Goal: Transaction & Acquisition: Purchase product/service

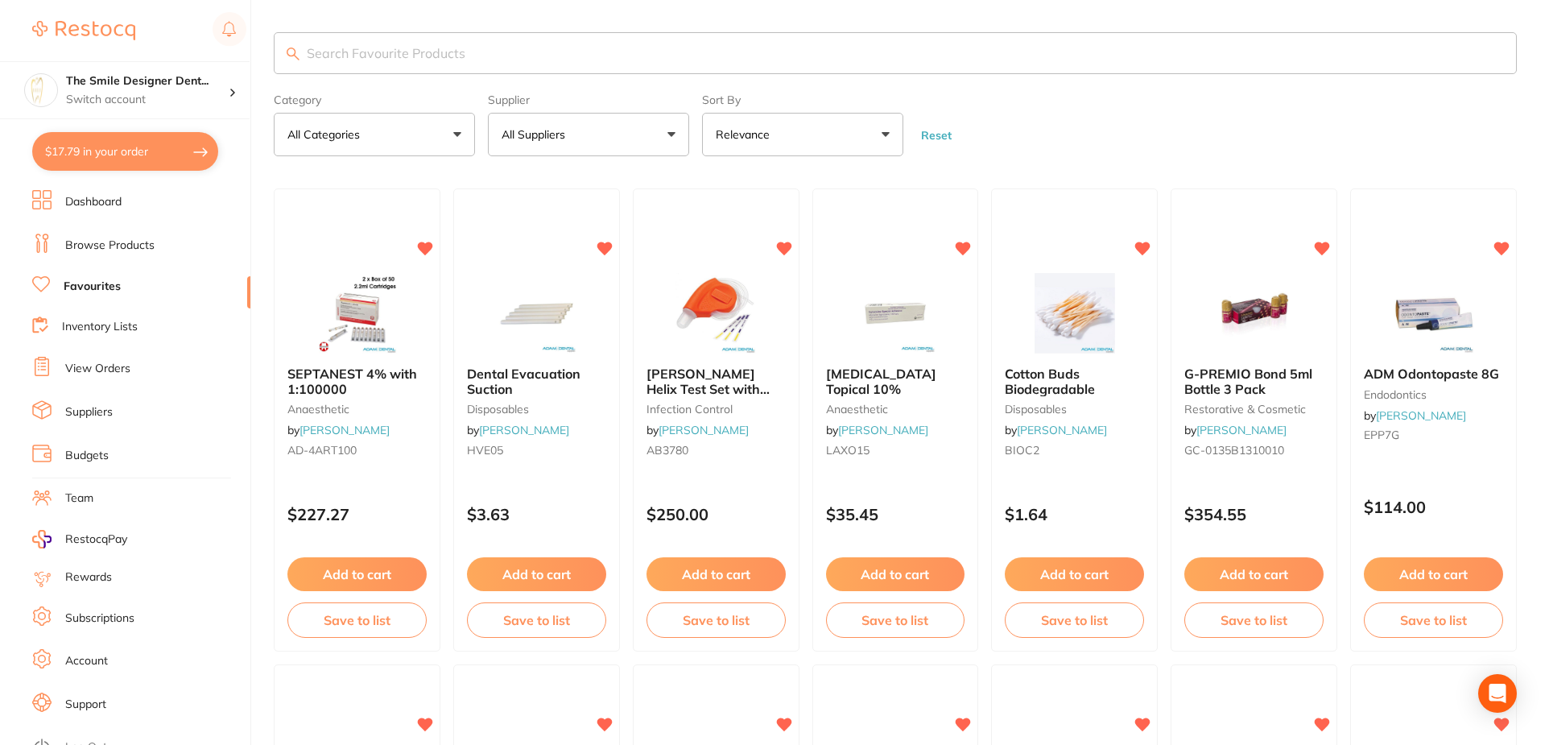
click at [171, 150] on button "$17.79 in your order" at bounding box center [125, 151] width 186 height 39
checkbox input "true"
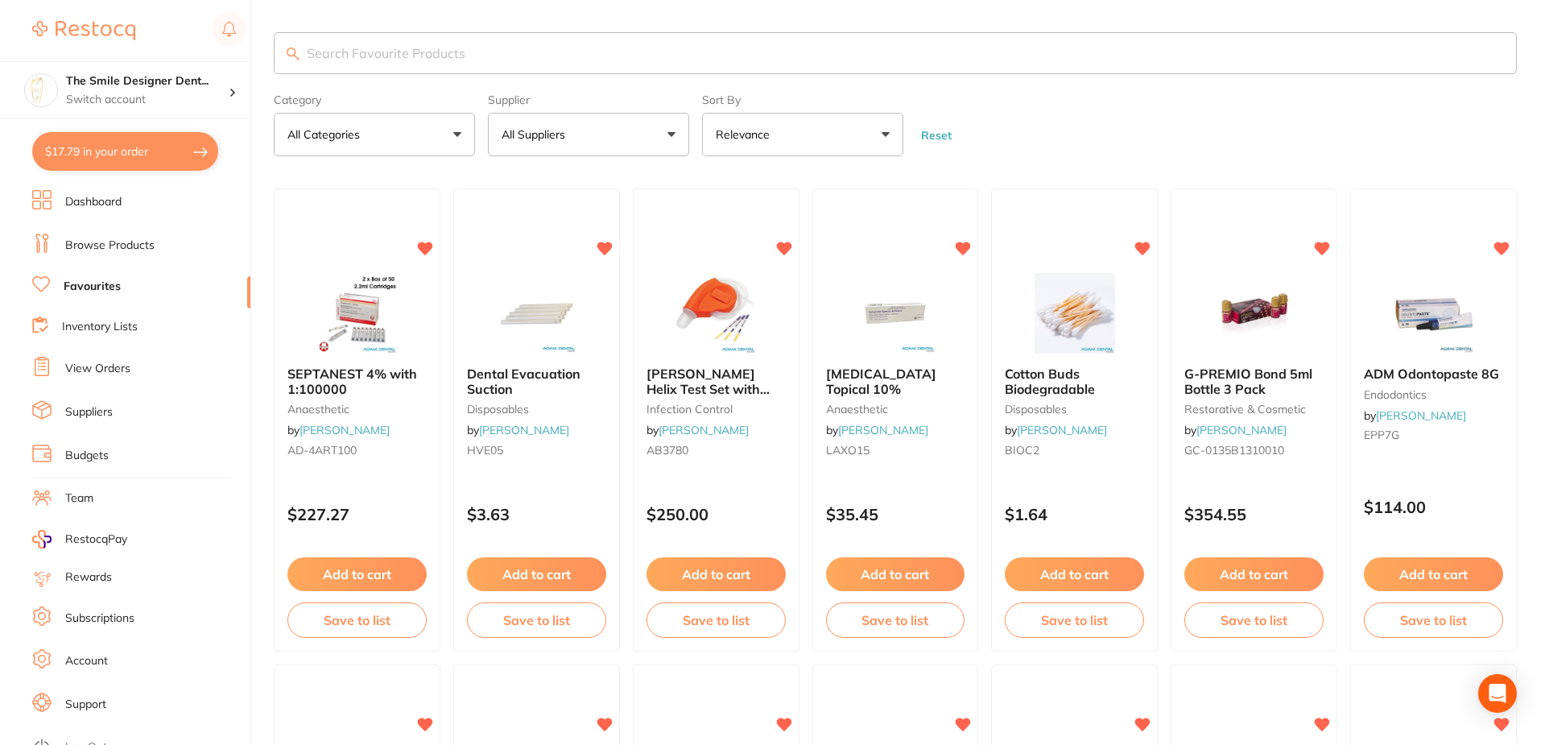
checkbox input "true"
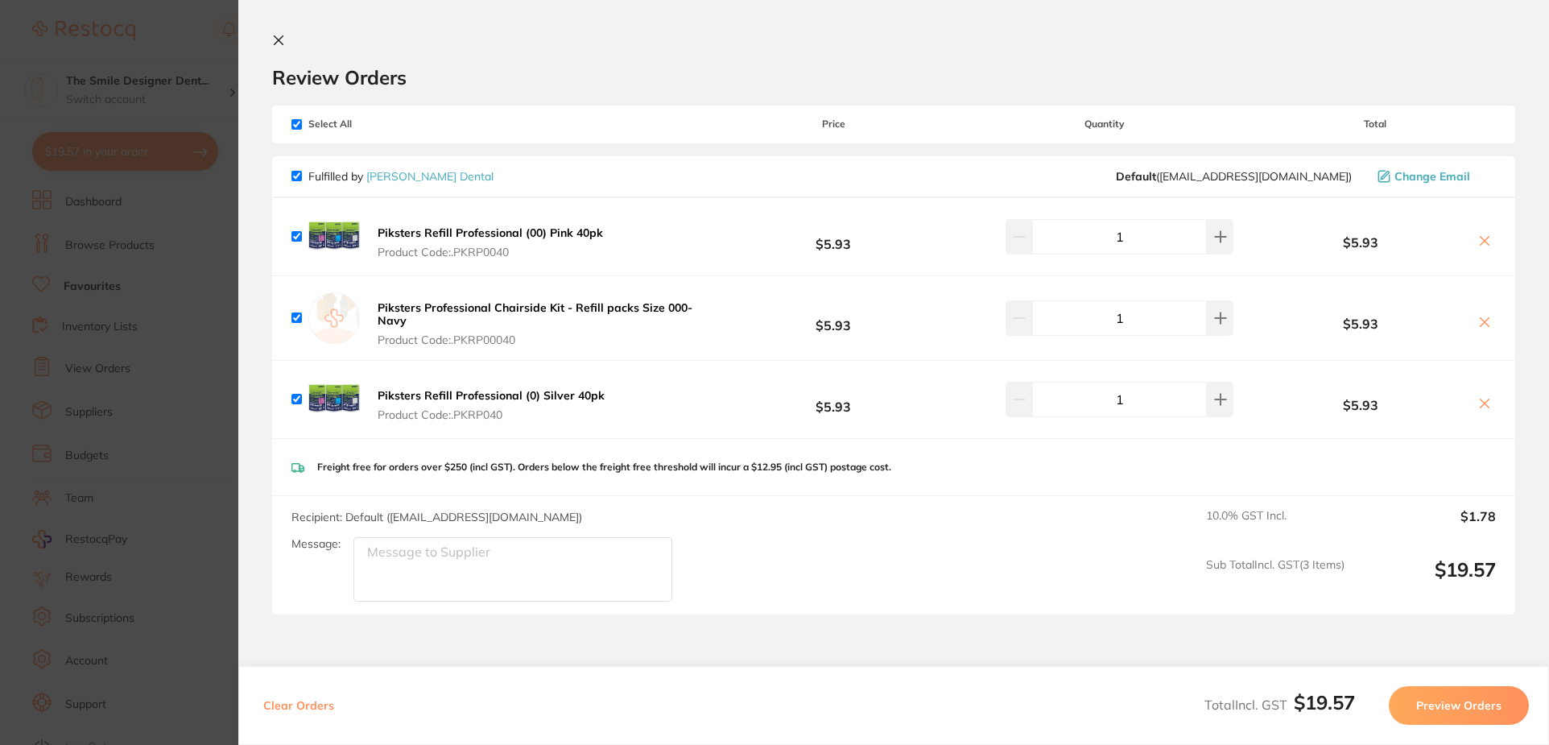
click at [164, 234] on section "Update RRP Set your pre negotiated price for this item. Item Agreed RRP (excl. …" at bounding box center [774, 372] width 1549 height 745
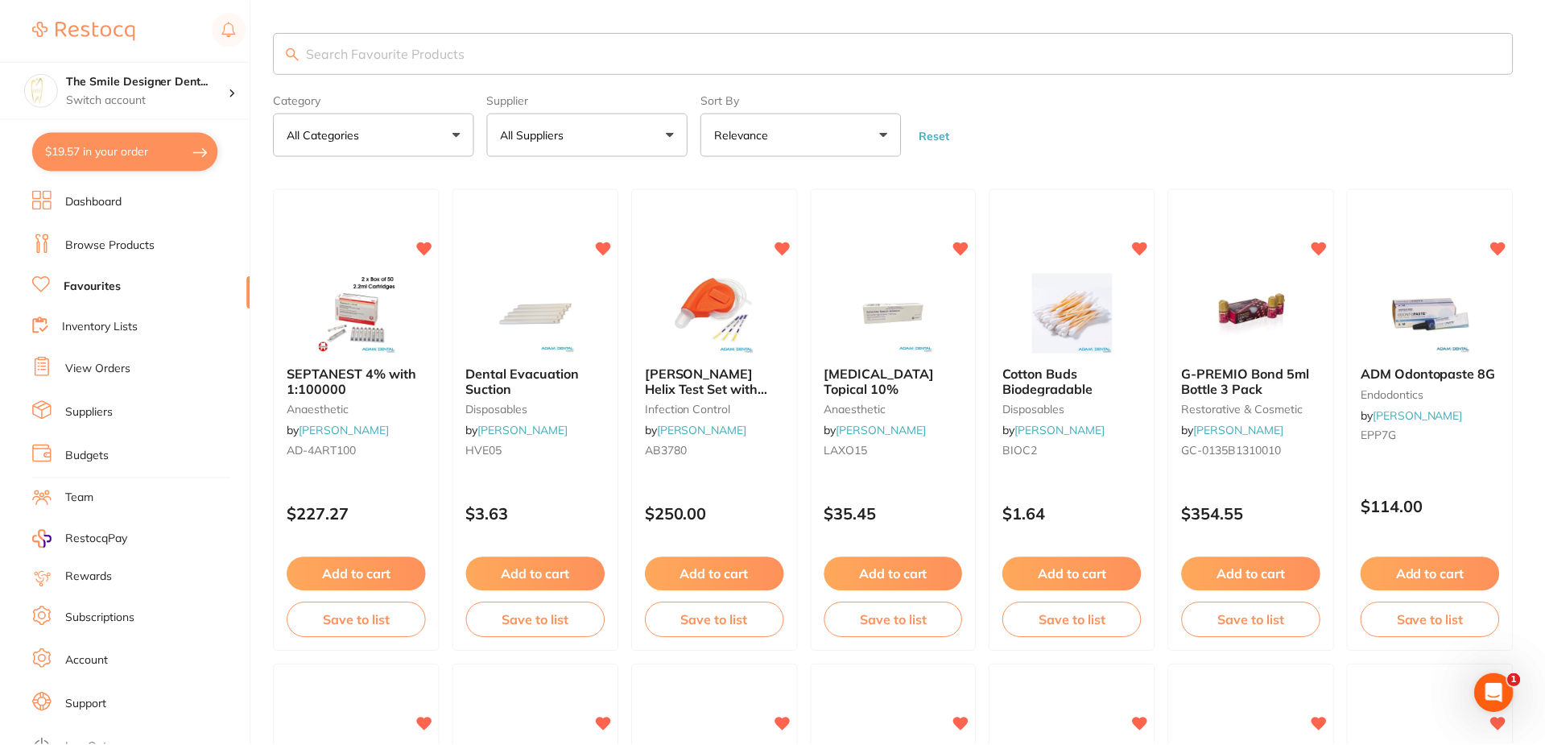
scroll to position [483, 0]
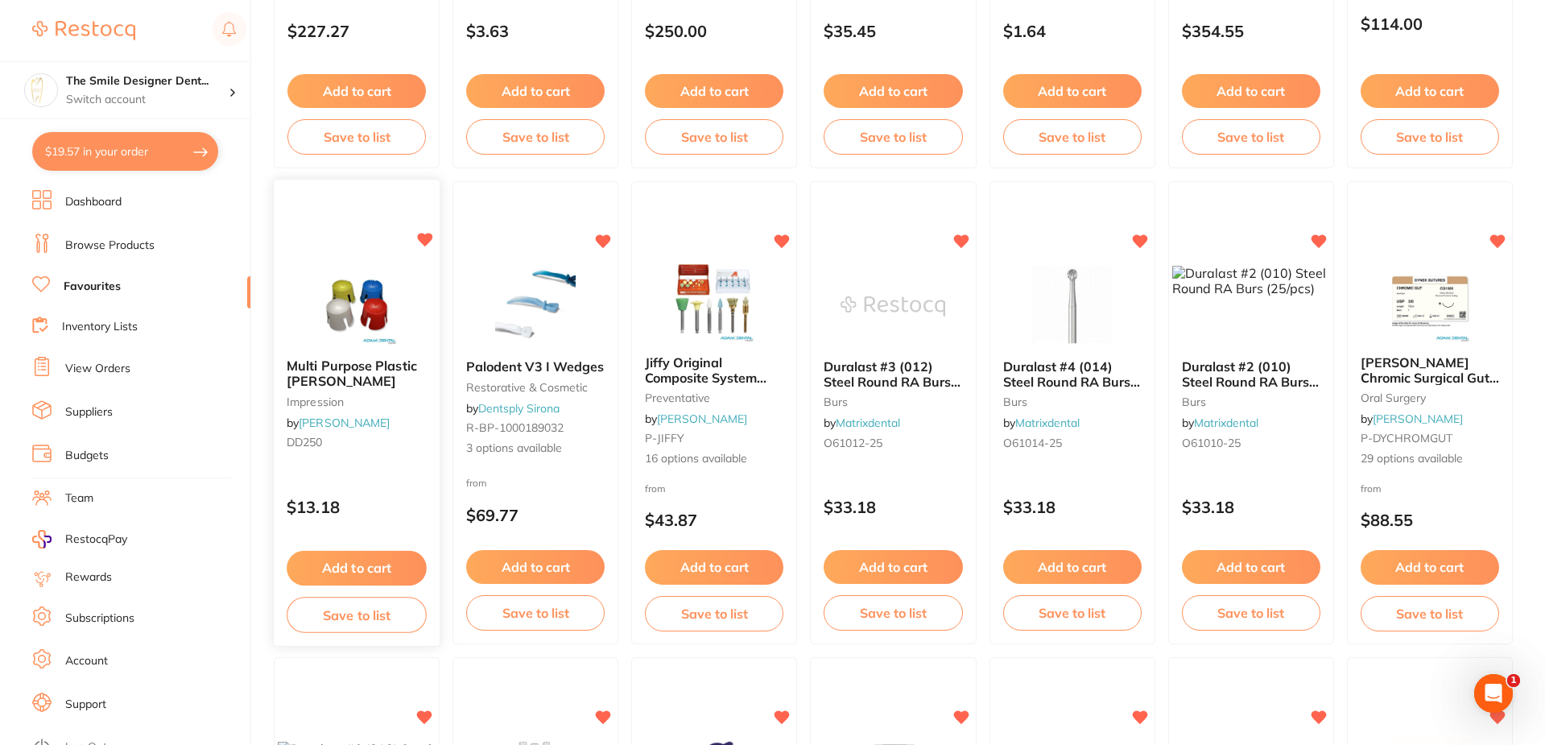
click at [380, 563] on button "Add to cart" at bounding box center [357, 568] width 140 height 35
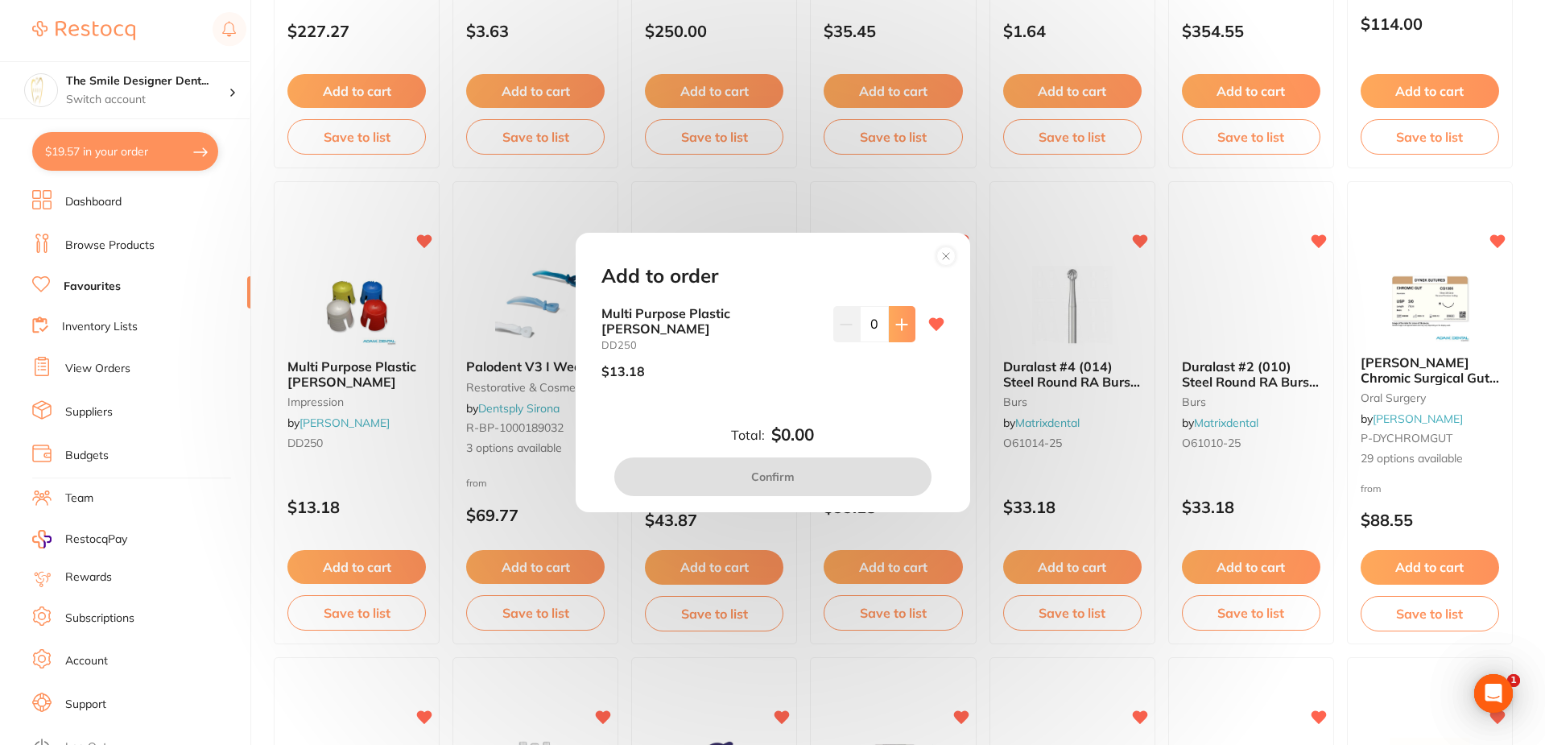
scroll to position [0, 0]
click at [904, 341] on button at bounding box center [902, 323] width 27 height 35
type input "1"
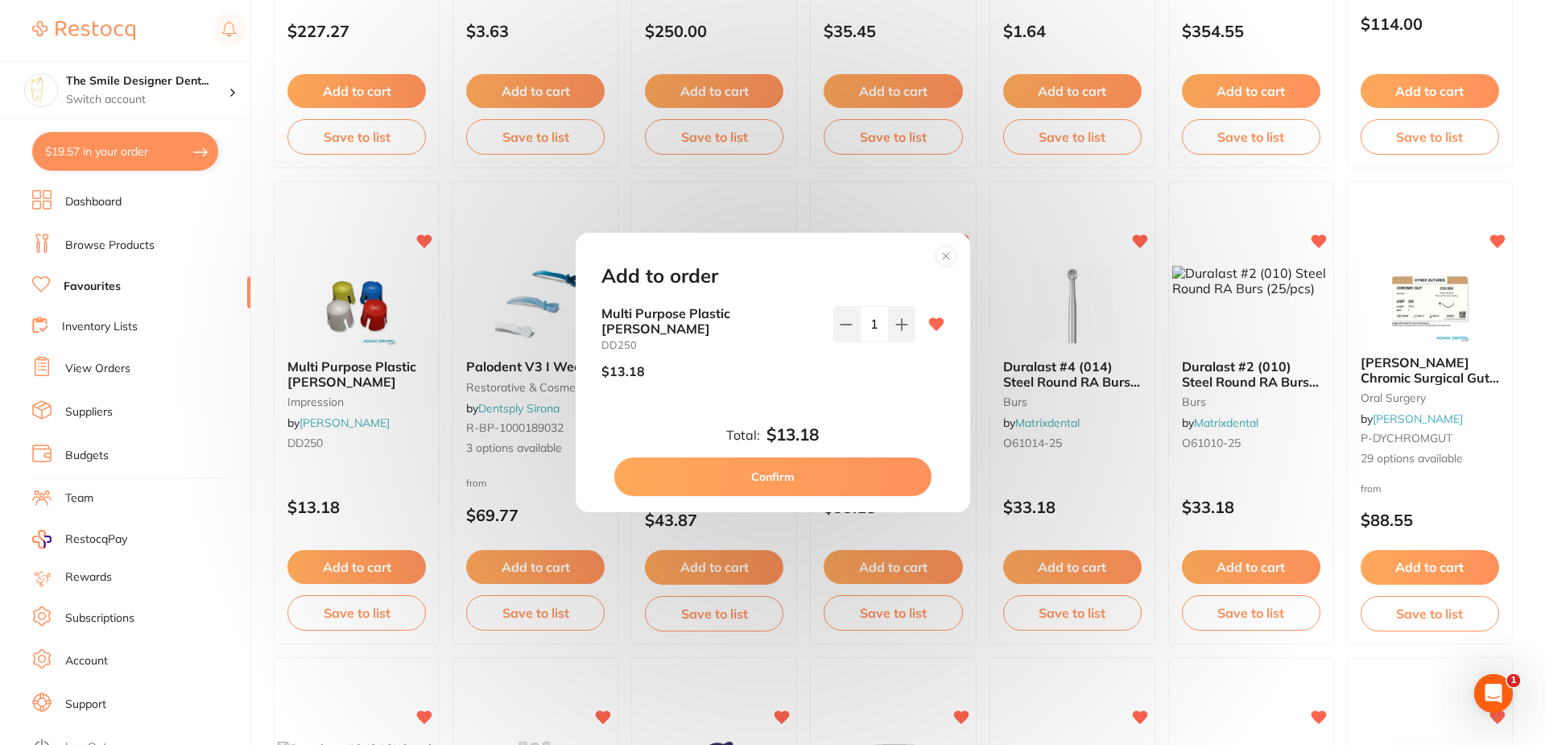
click at [888, 469] on button "Confirm" at bounding box center [772, 476] width 317 height 39
checkbox input "false"
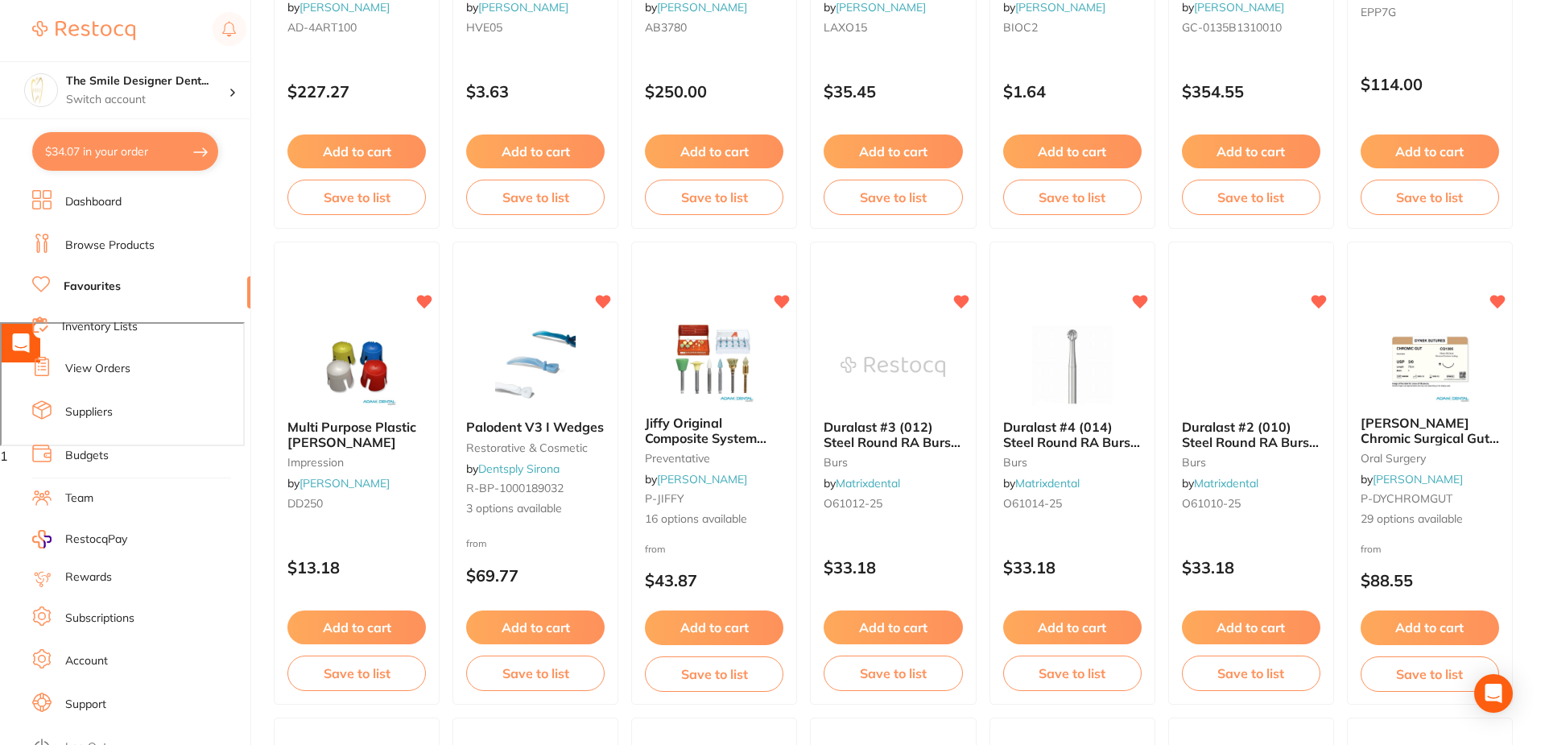
type textarea "BUY 6 GET 1 FREE [PERSON_NAME] DENTAL"
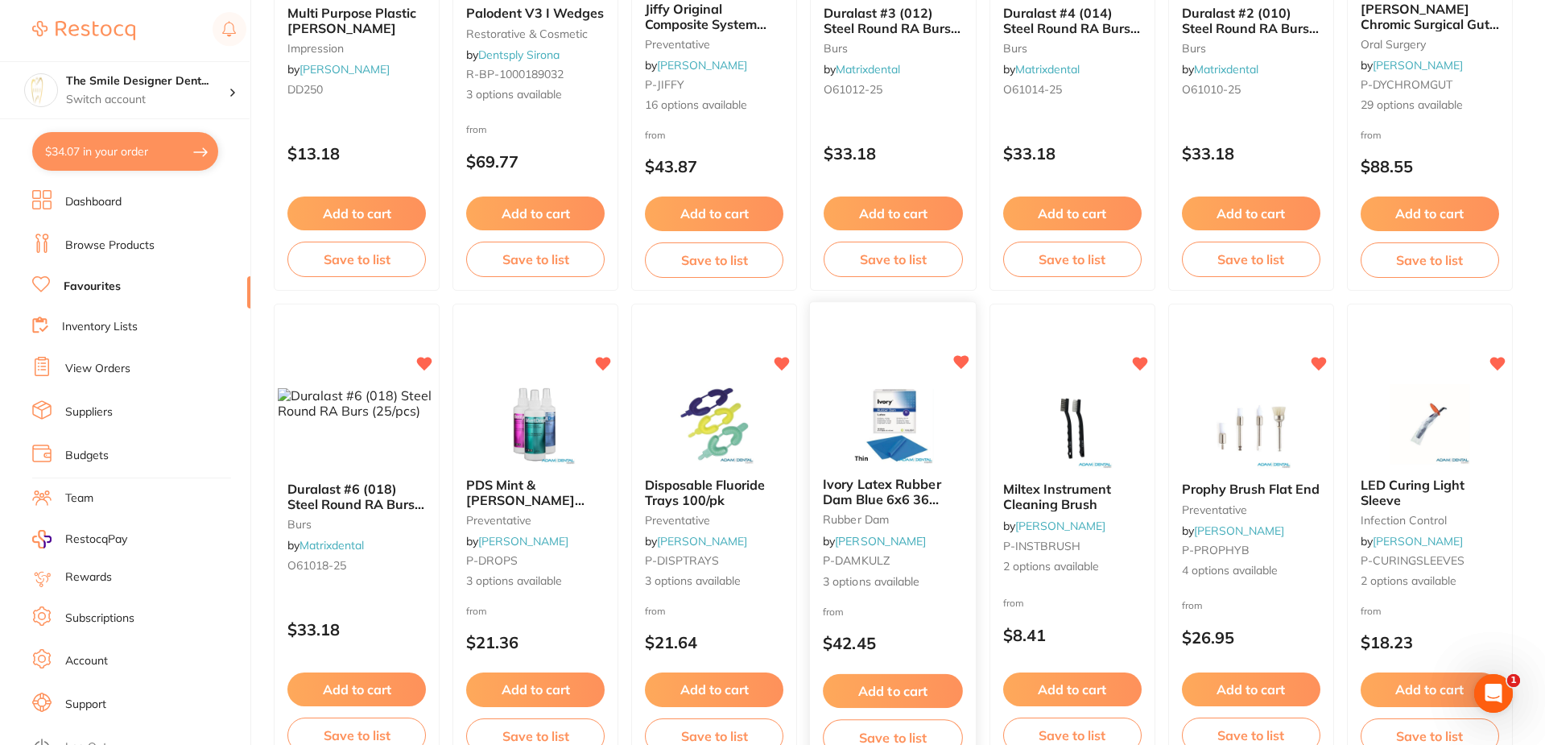
scroll to position [885, 0]
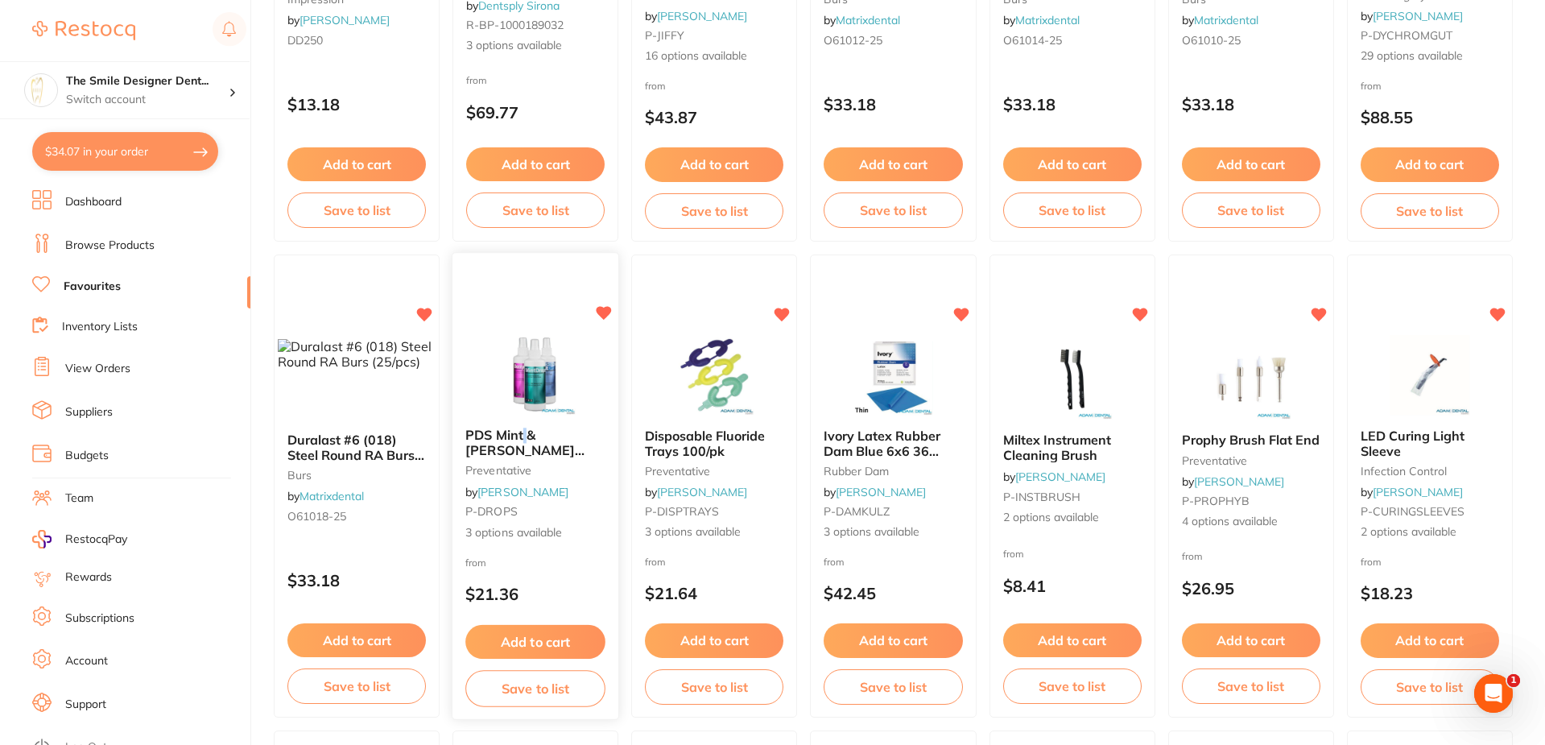
click at [527, 434] on span "PDS Mint & Berry Drops Mouthrinse 200ml" at bounding box center [524, 457] width 119 height 61
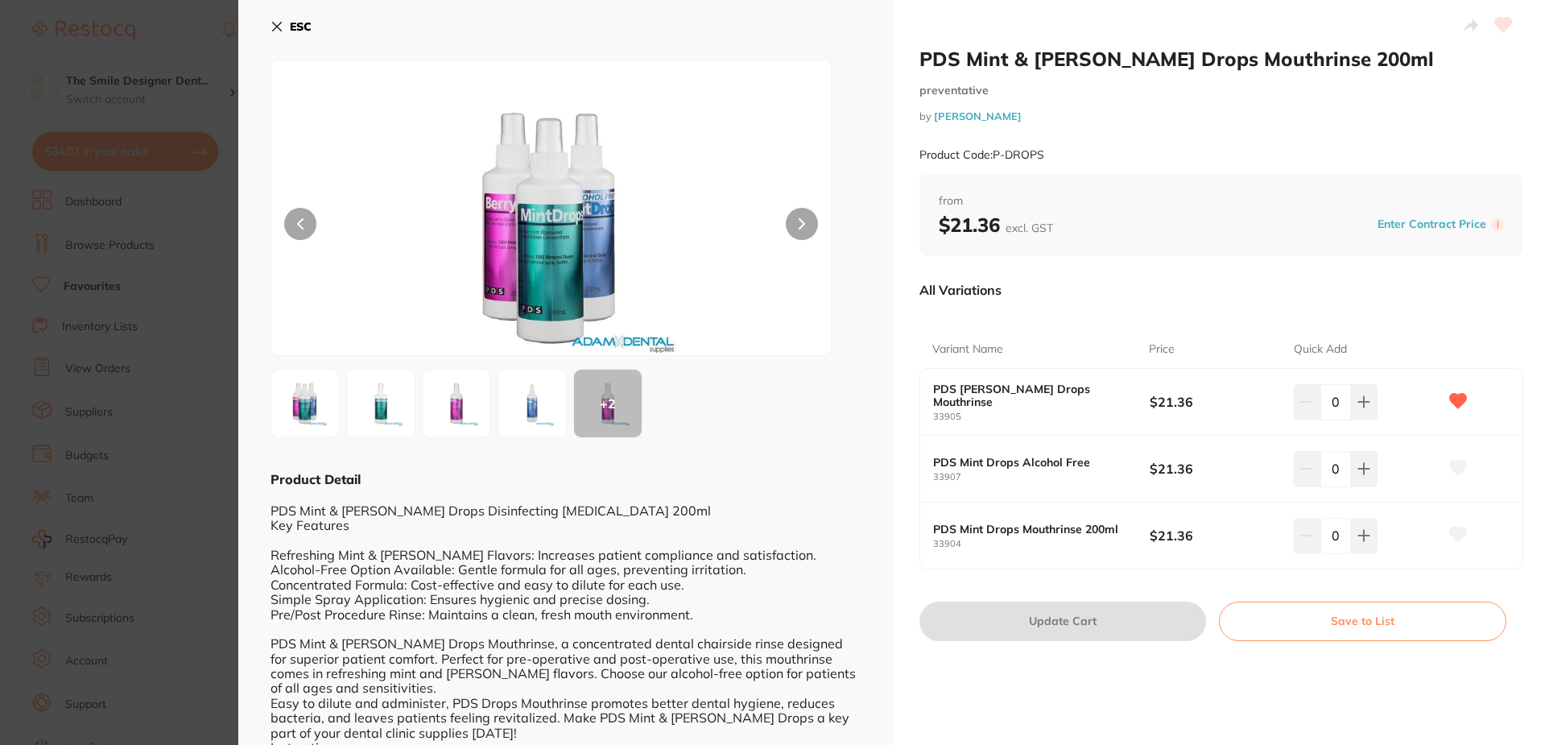
click at [198, 389] on section "PDS Mint & Berry Drops Mouthrinse 200ml preventative by Adam Dental Product Cod…" at bounding box center [774, 372] width 1549 height 745
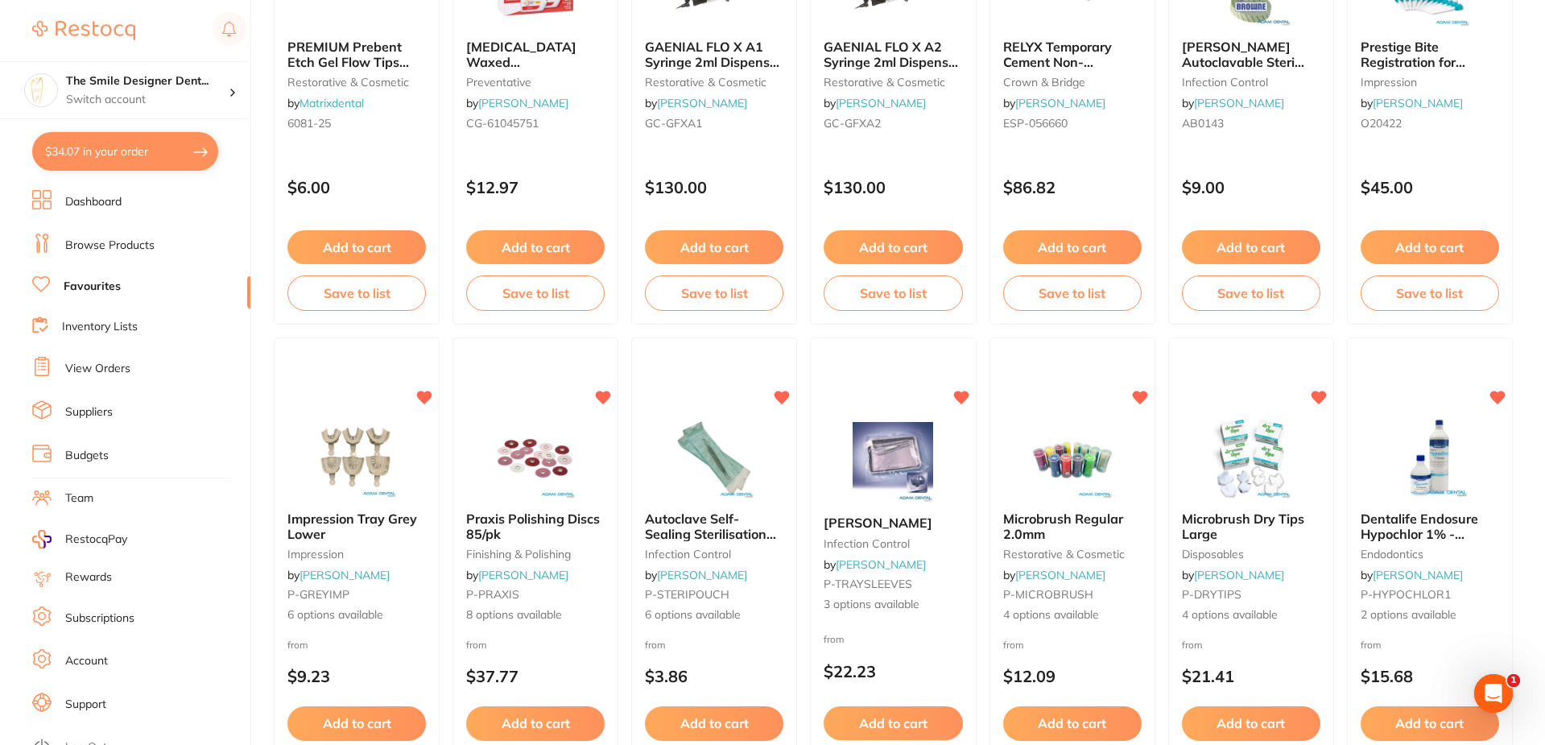
scroll to position [2817, 0]
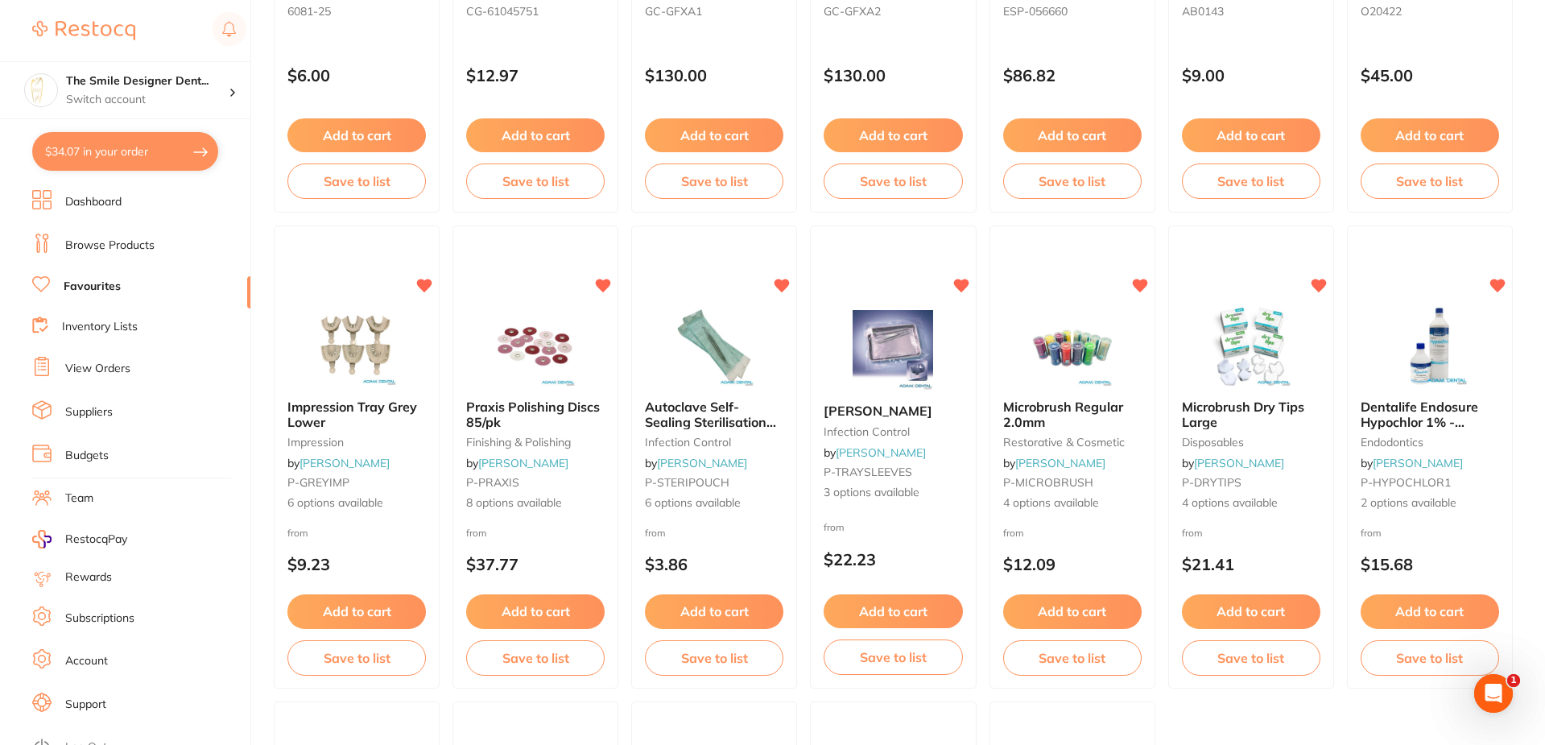
click at [82, 359] on li "View Orders" at bounding box center [141, 369] width 218 height 24
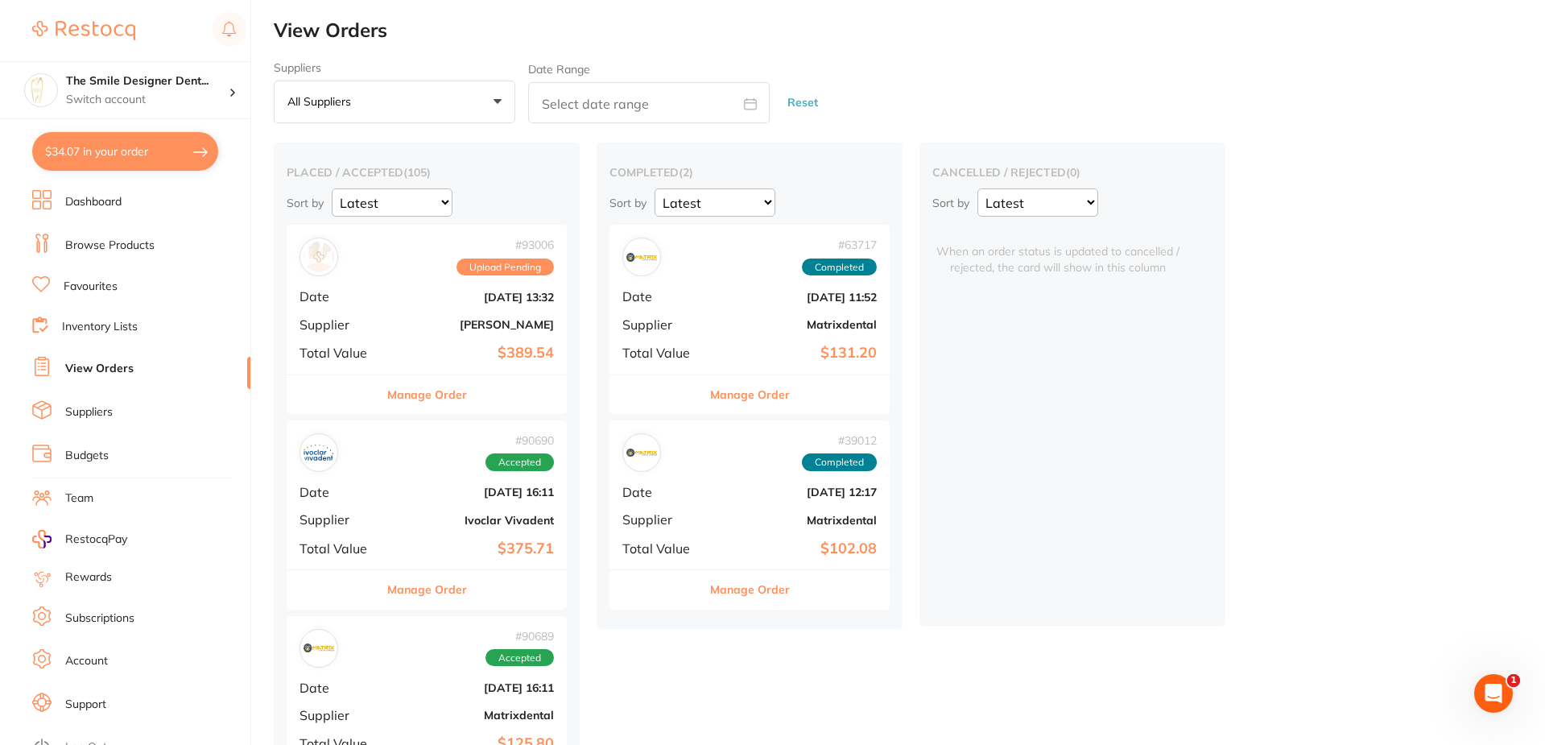
click at [438, 266] on div "# 93006 Upload Pending" at bounding box center [426, 256] width 254 height 39
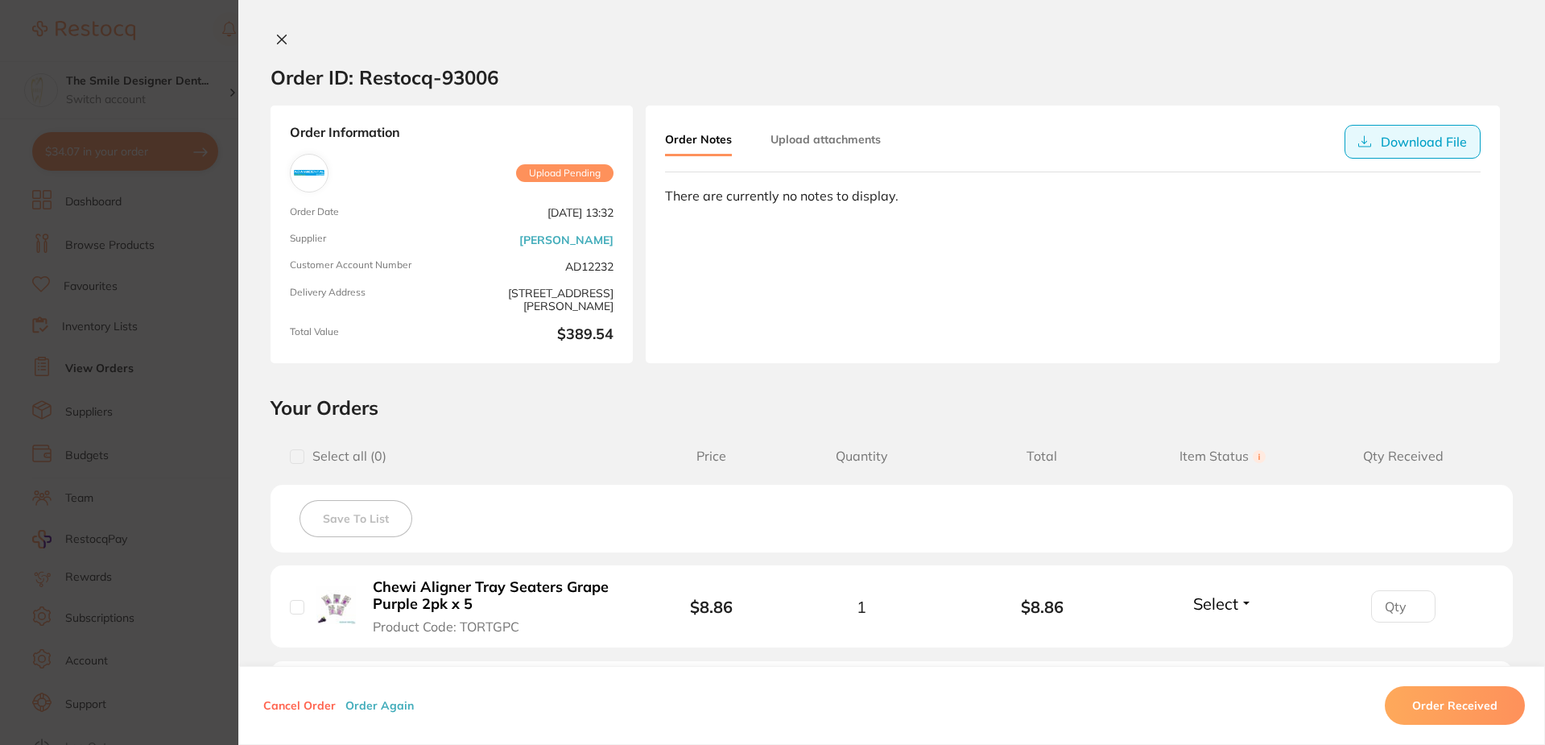
click at [1393, 135] on button "Download File" at bounding box center [1412, 142] width 136 height 34
click at [167, 251] on section "Order ID: Restocq- 93006 Order Information Upload Pending Order Date [DATE] 13:…" at bounding box center [772, 372] width 1545 height 745
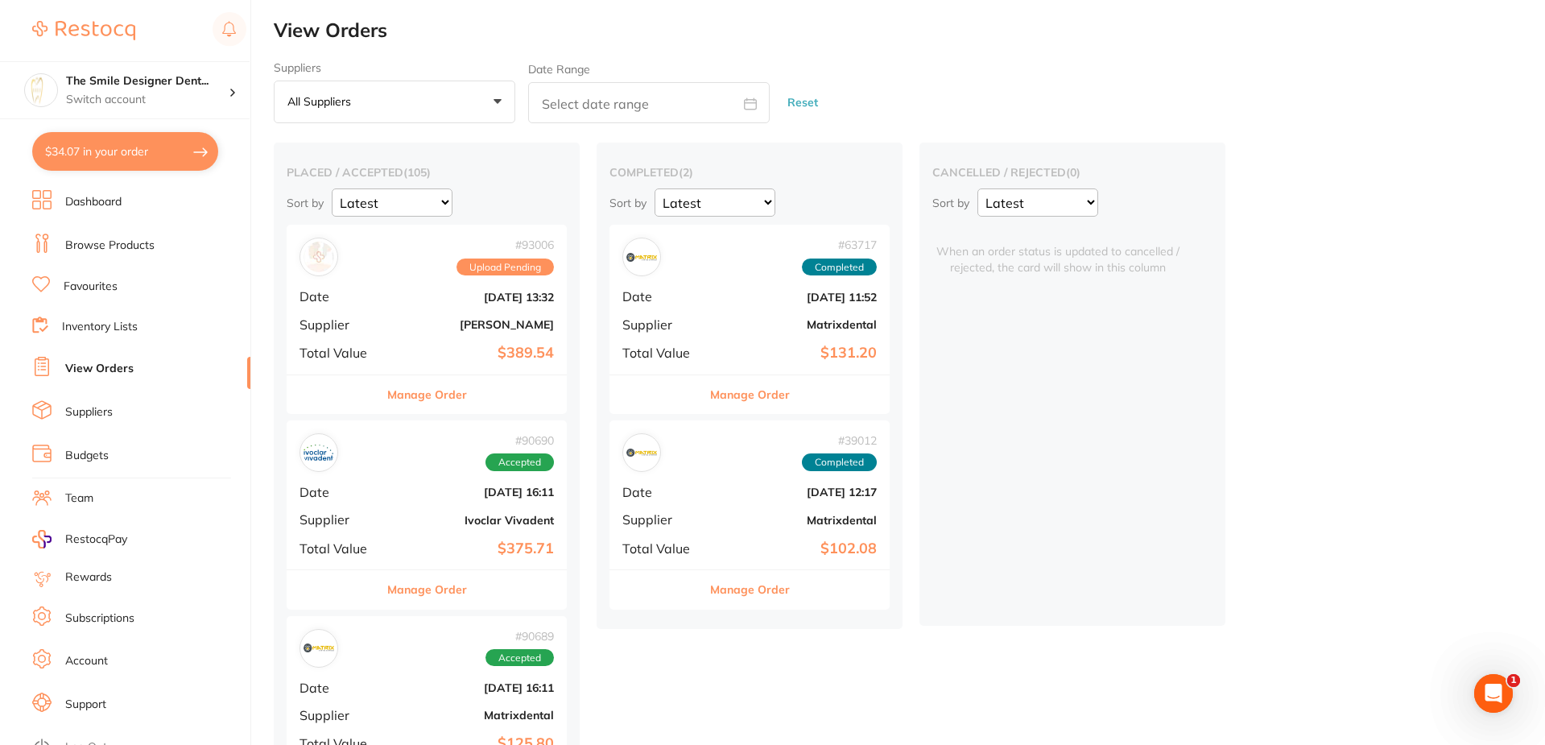
click at [113, 365] on link "View Orders" at bounding box center [99, 369] width 68 height 16
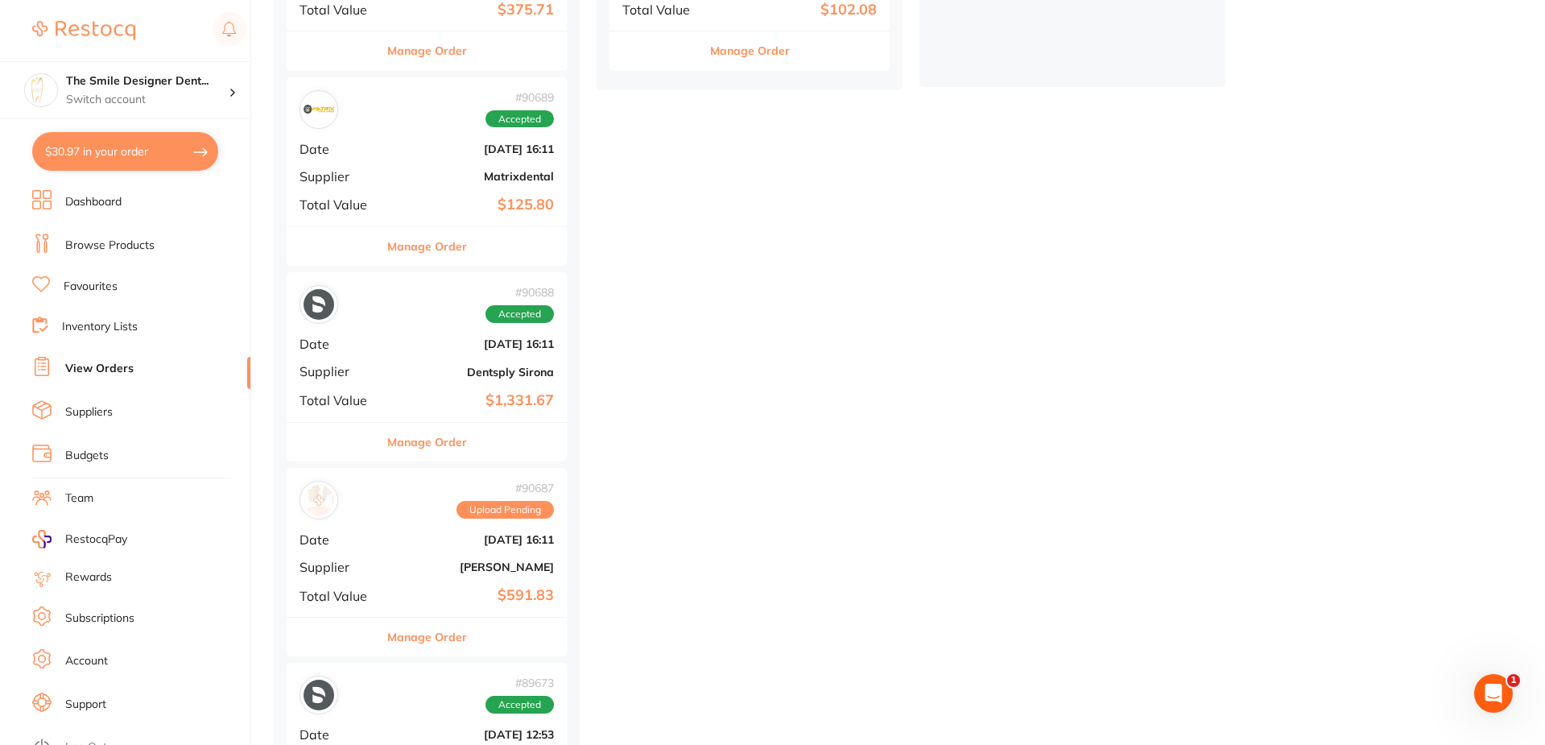
scroll to position [563, 0]
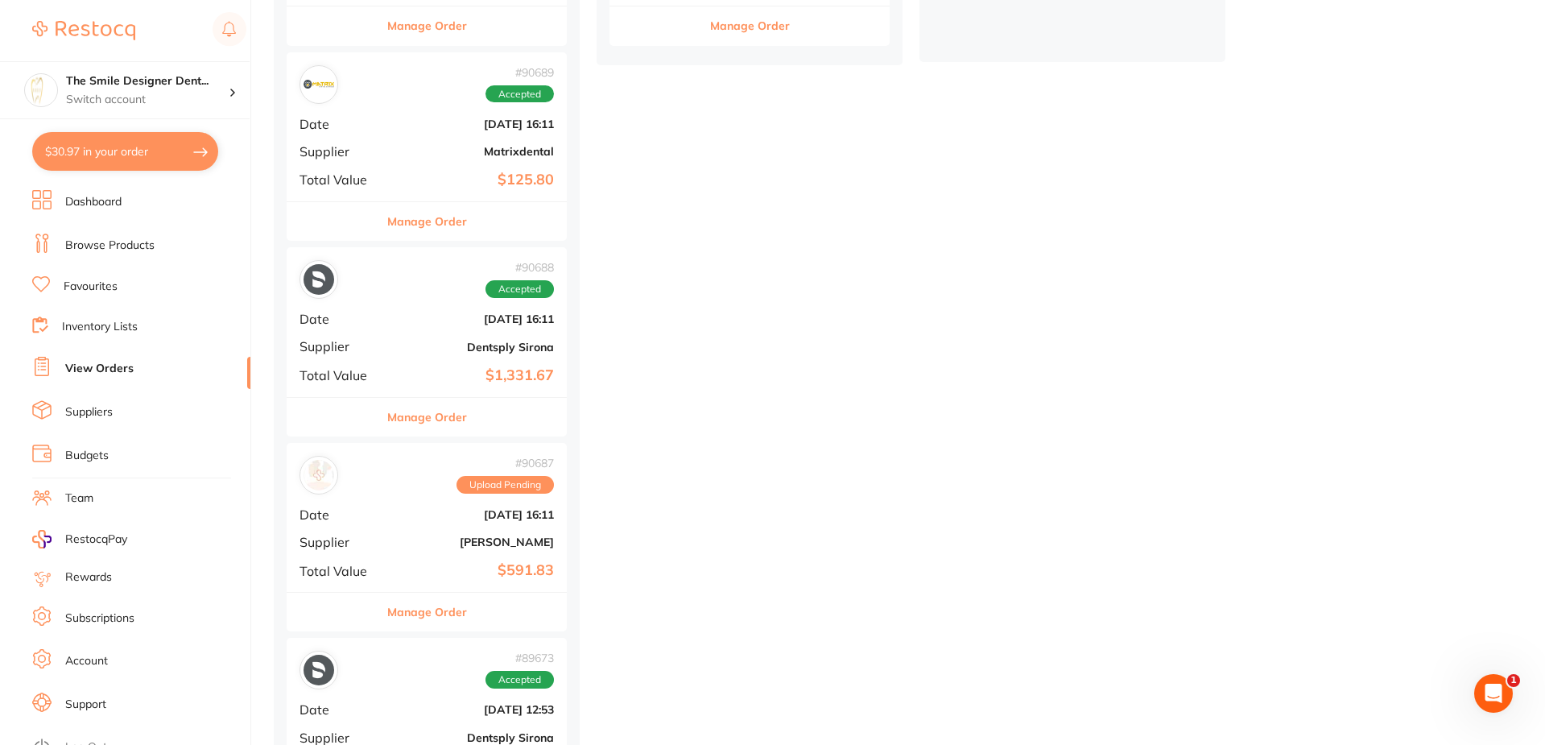
click at [129, 150] on button "$30.97 in your order" at bounding box center [125, 151] width 186 height 39
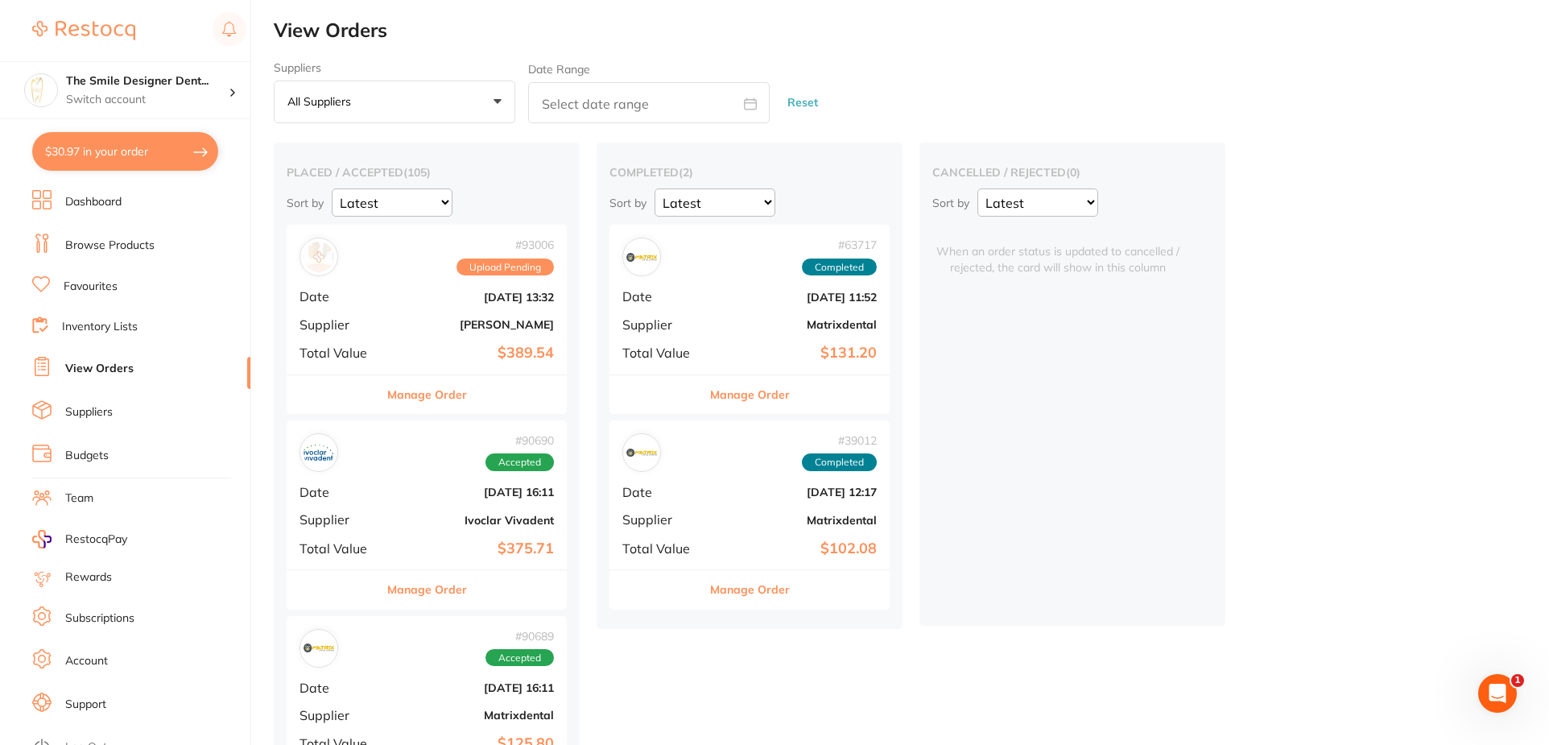
checkbox input "true"
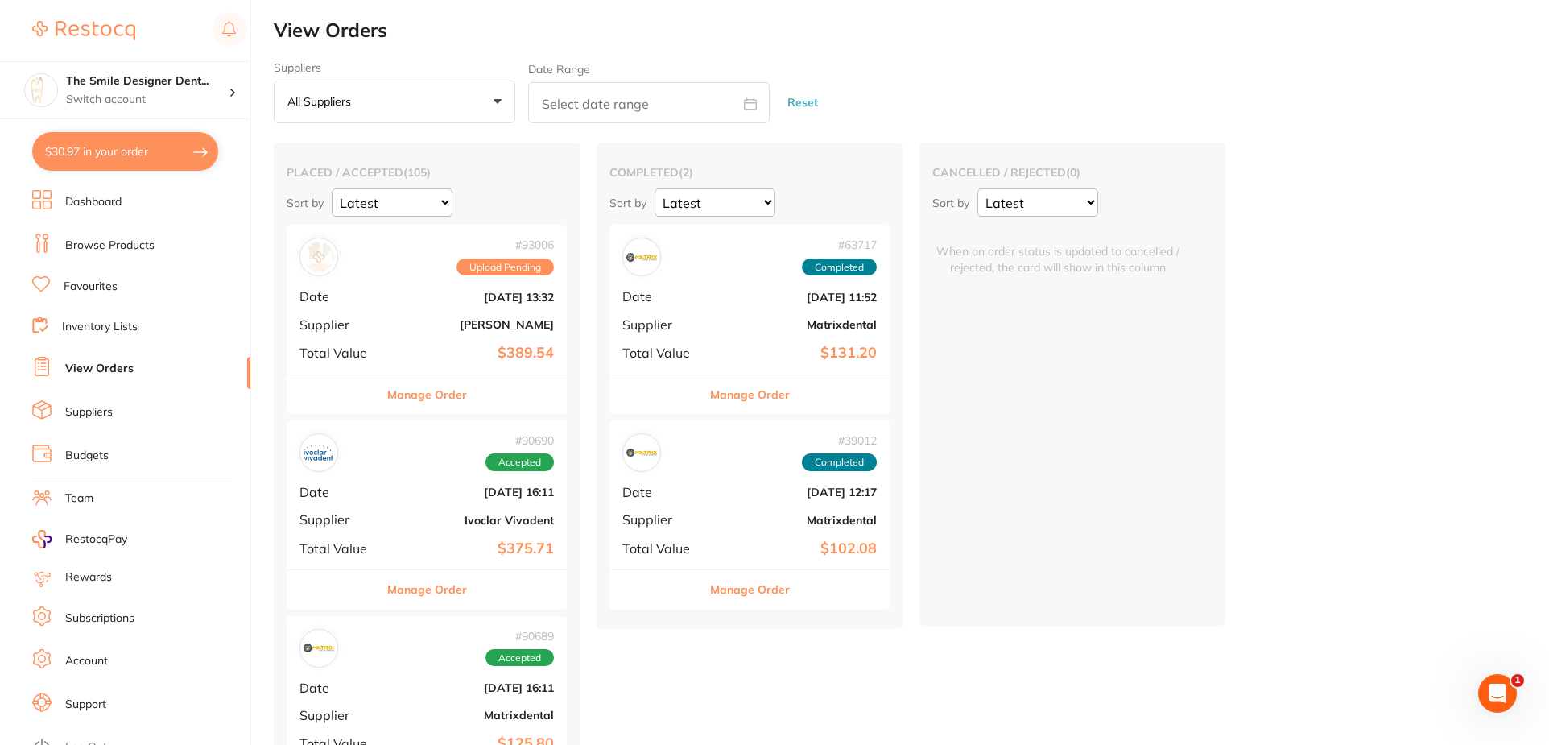
checkbox input "true"
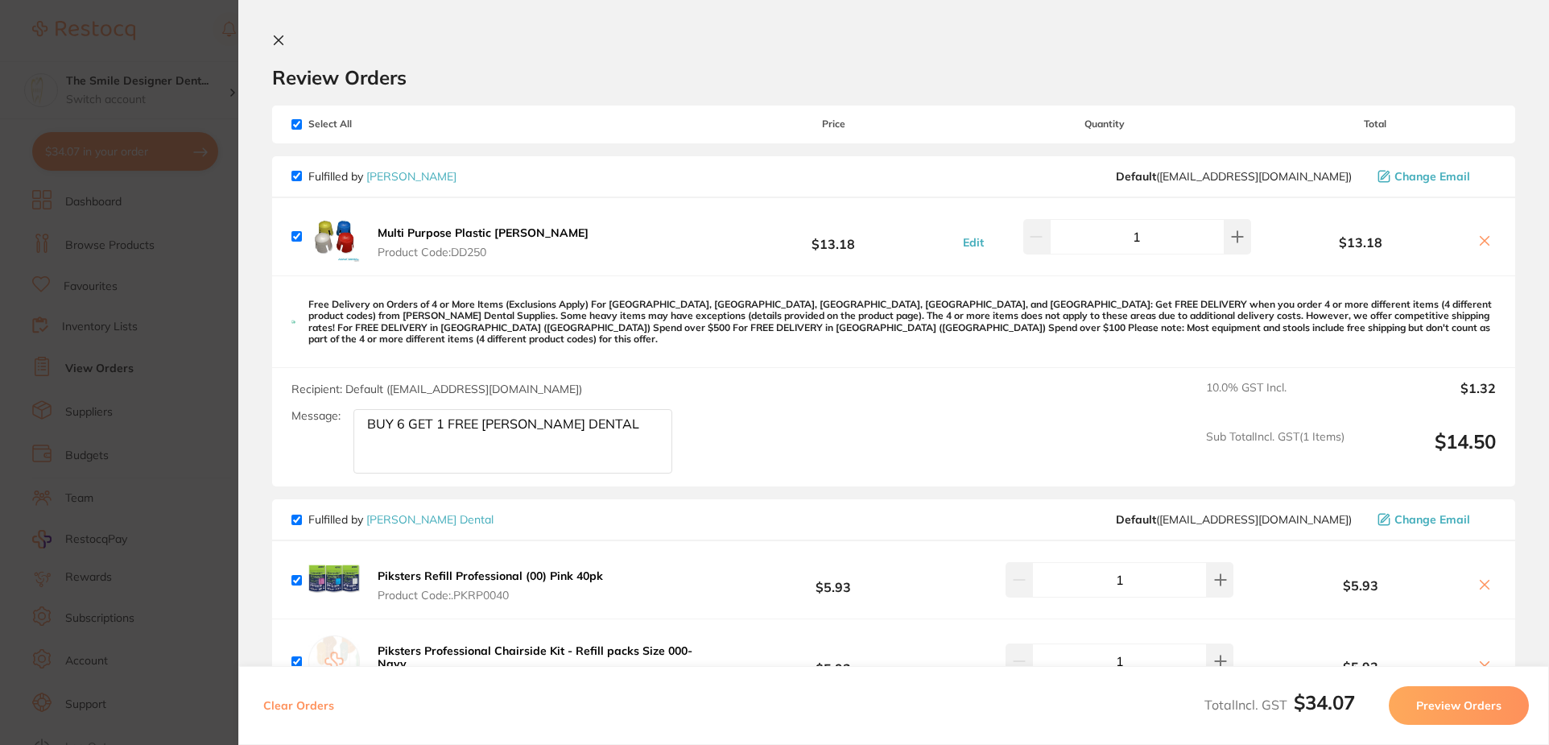
click at [1483, 235] on icon at bounding box center [1484, 240] width 13 height 13
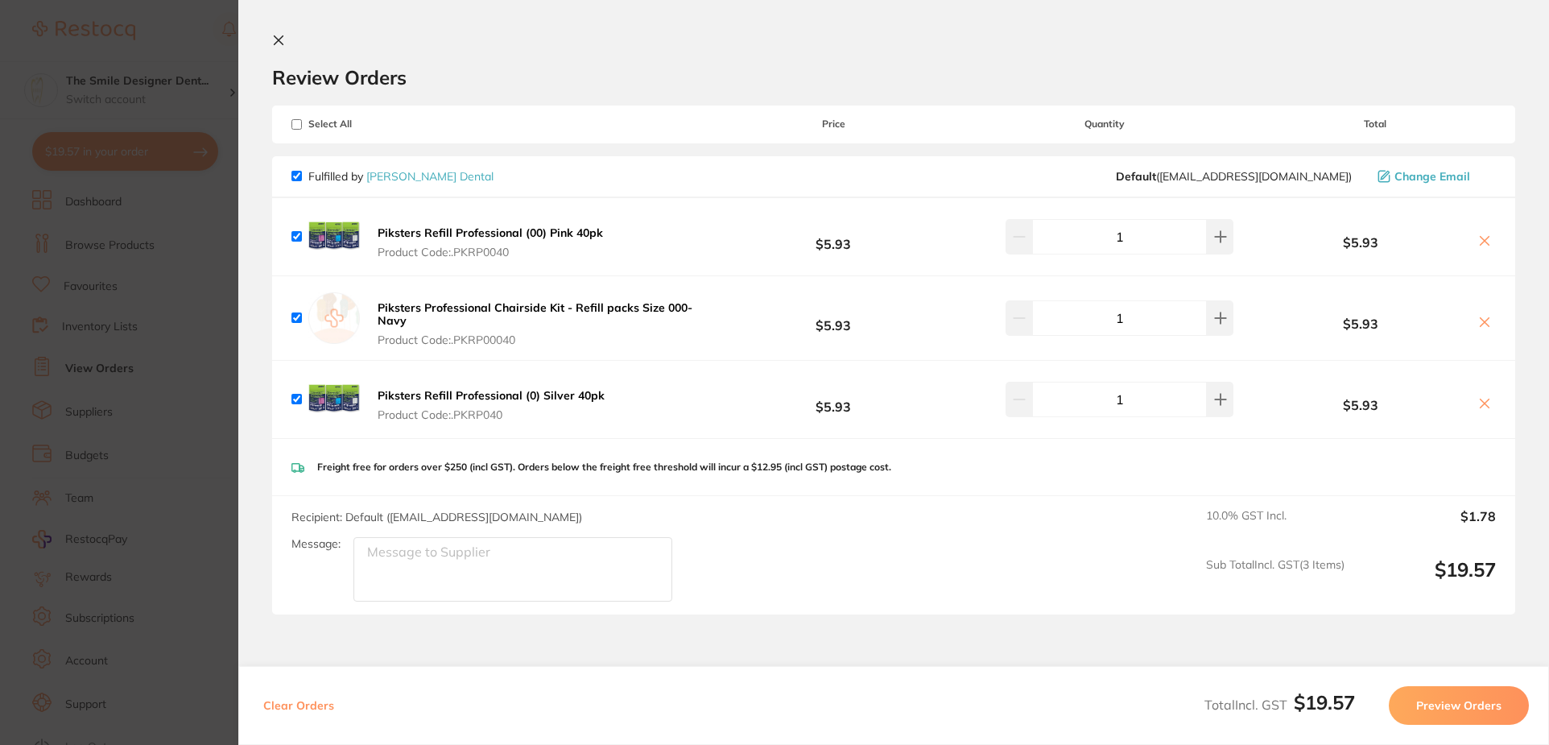
checkbox input "true"
click at [1481, 704] on button "Preview Orders" at bounding box center [1459, 705] width 140 height 39
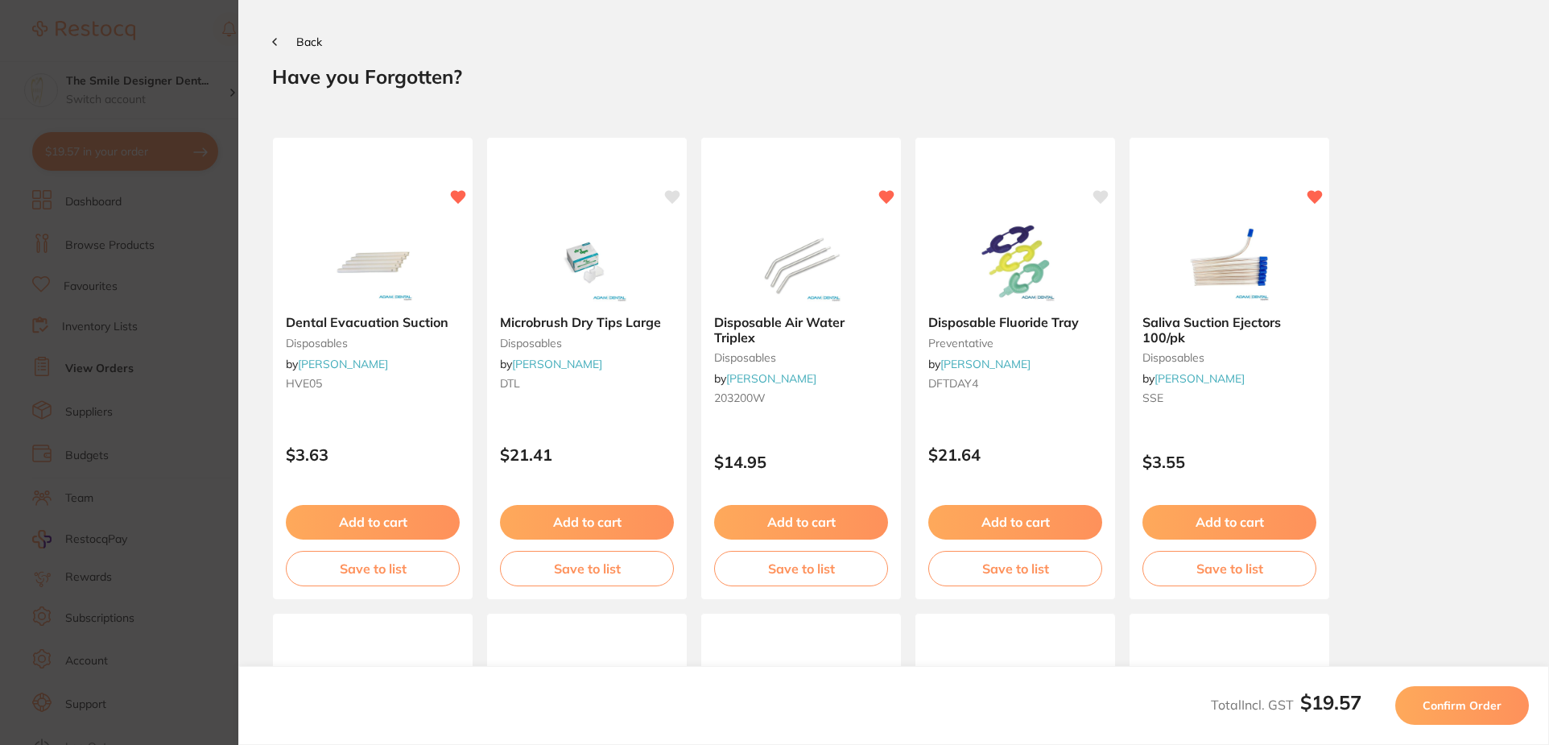
click at [1481, 704] on span "Confirm Order" at bounding box center [1461, 705] width 79 height 14
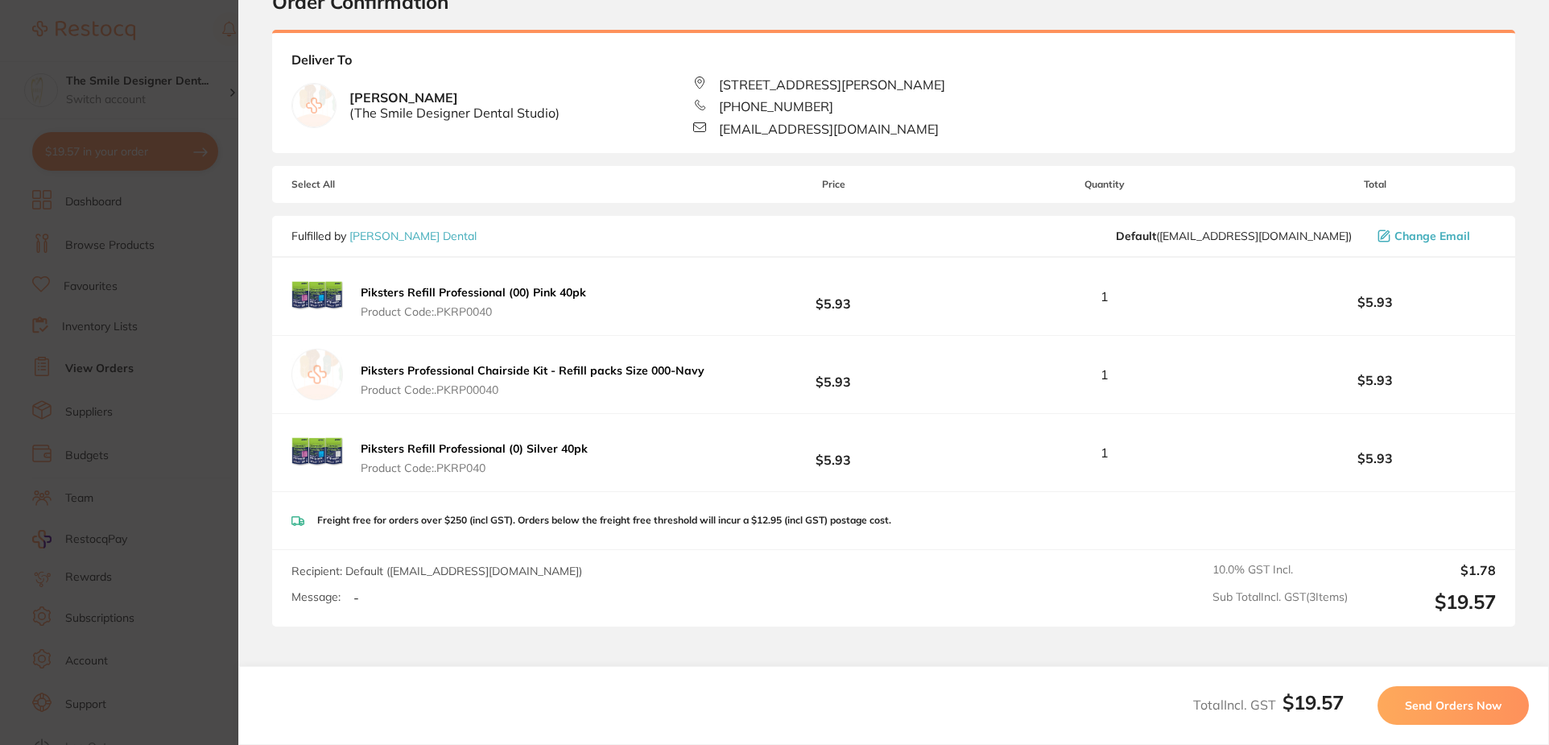
scroll to position [161, 0]
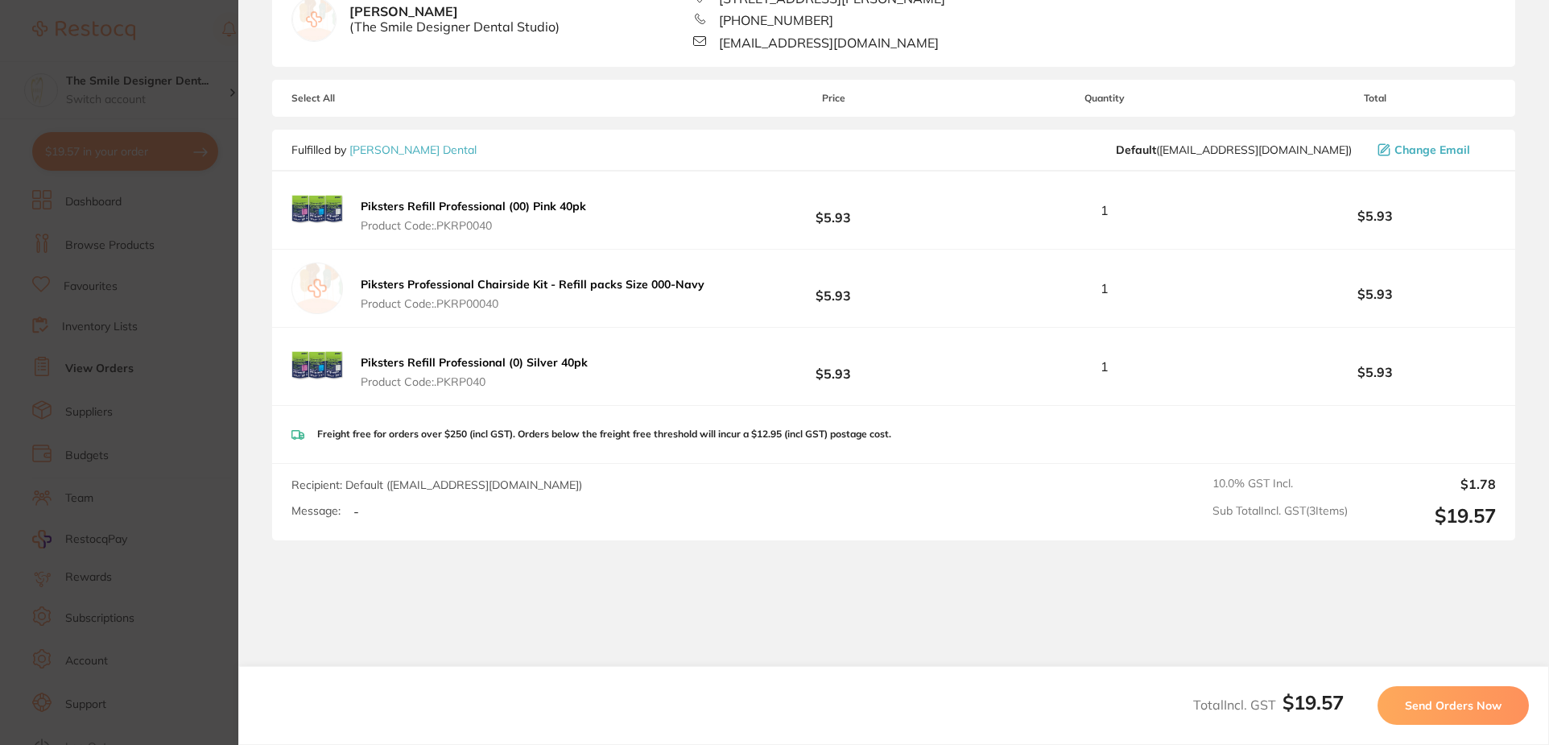
click at [1482, 706] on span "Send Orders Now" at bounding box center [1453, 705] width 97 height 14
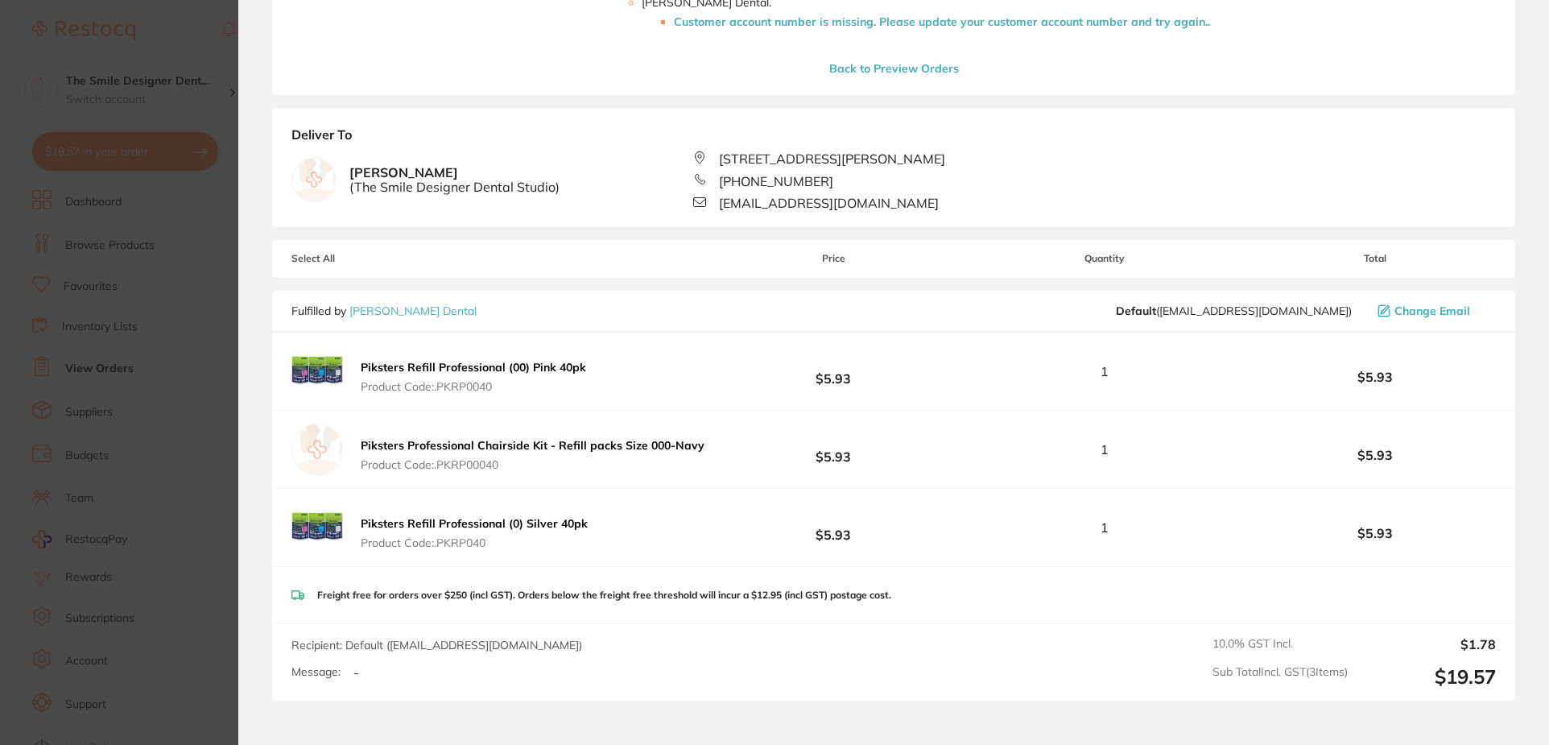
scroll to position [483, 0]
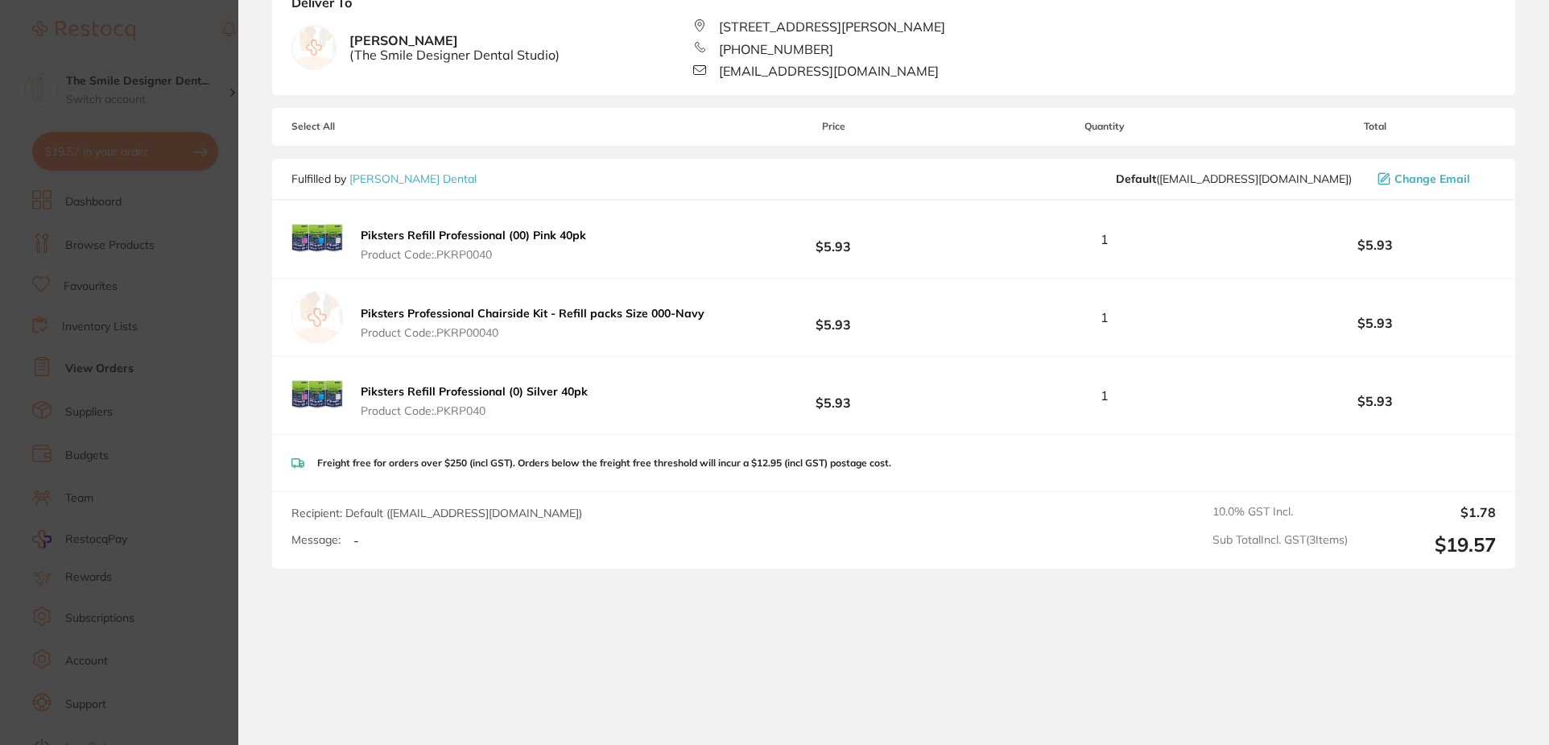
click at [416, 530] on div "Recipient: Default ( [EMAIL_ADDRESS][DOMAIN_NAME] ) Message: -" at bounding box center [442, 530] width 303 height 51
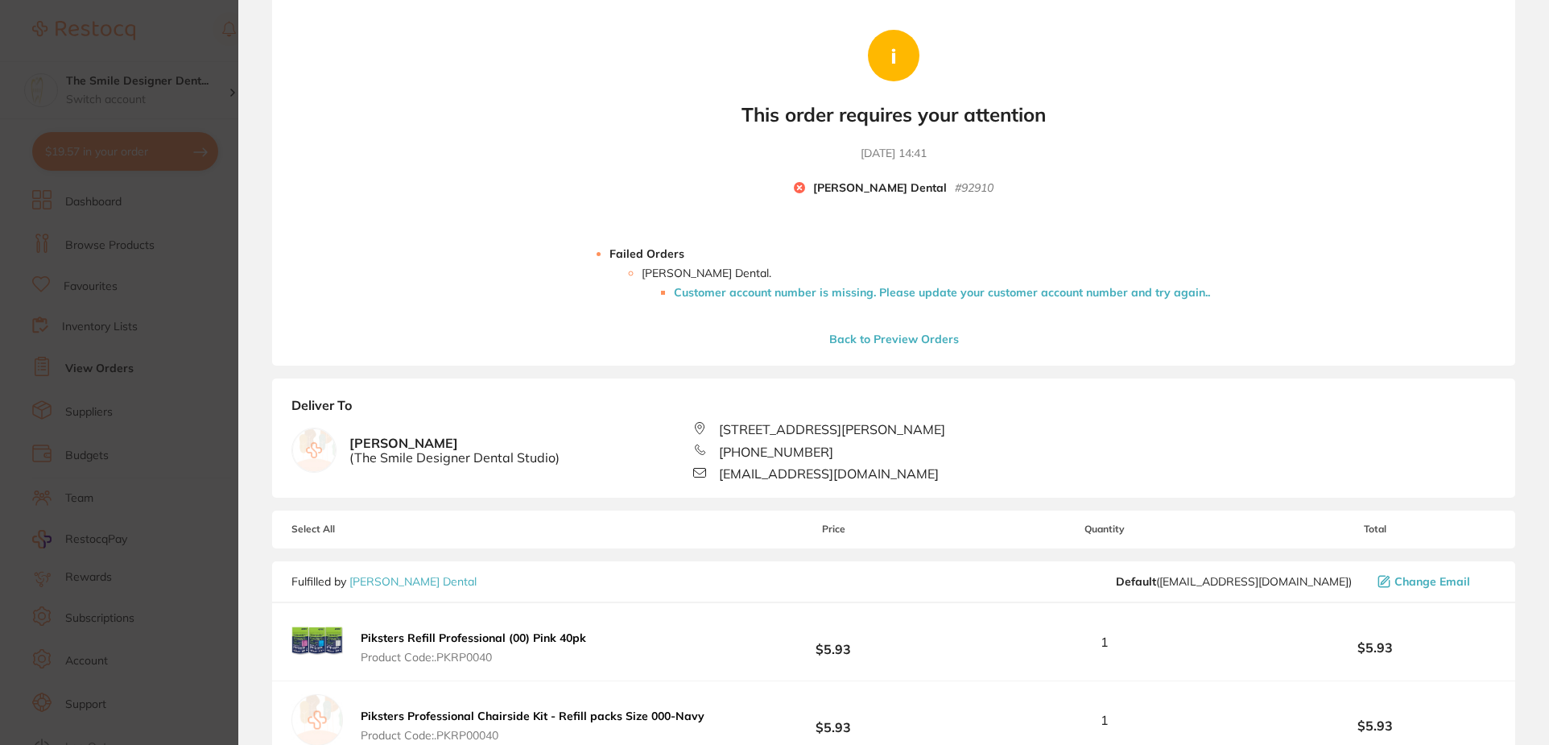
scroll to position [0, 0]
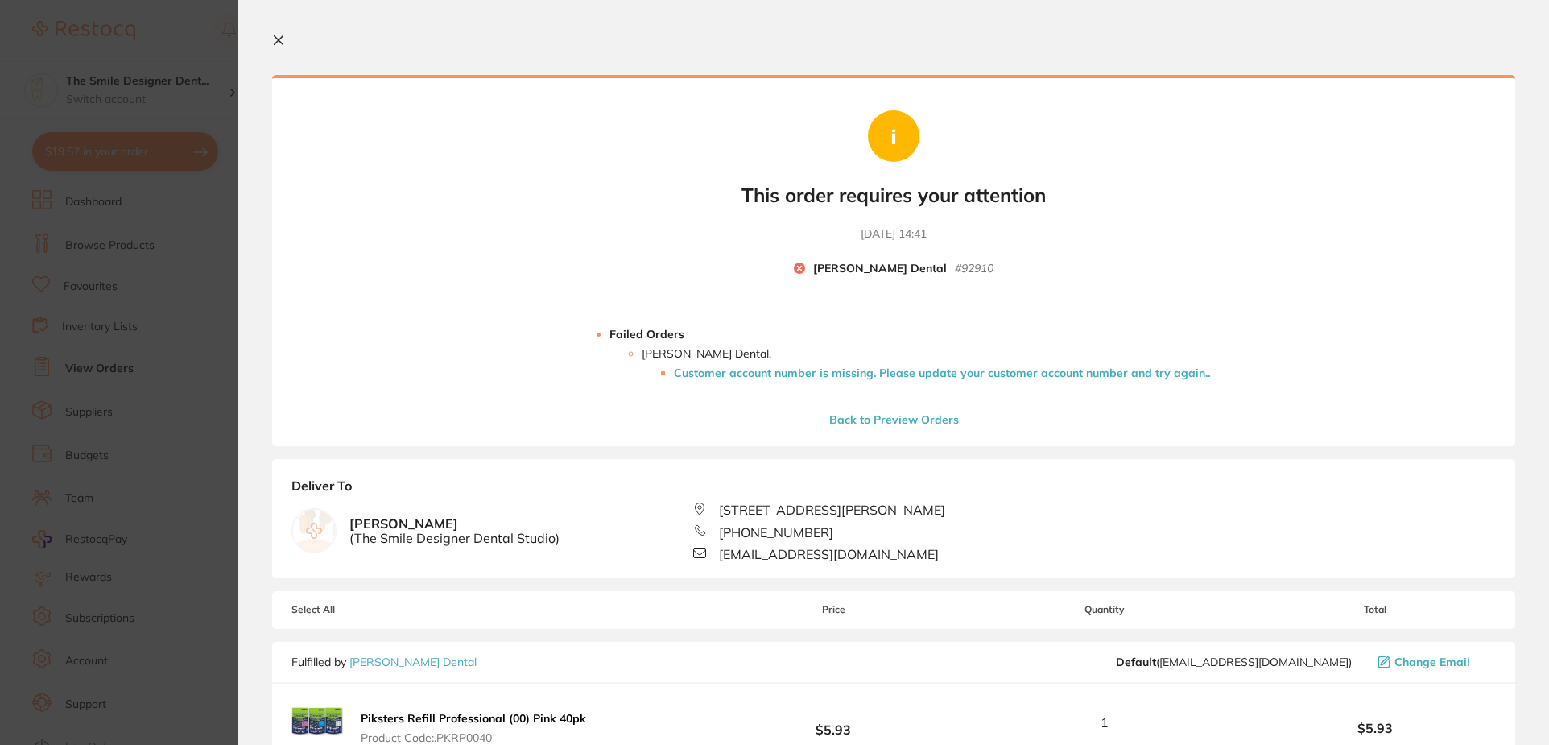
click at [891, 374] on li "Customer account number is missing. Please update your customer account number …" at bounding box center [942, 372] width 536 height 13
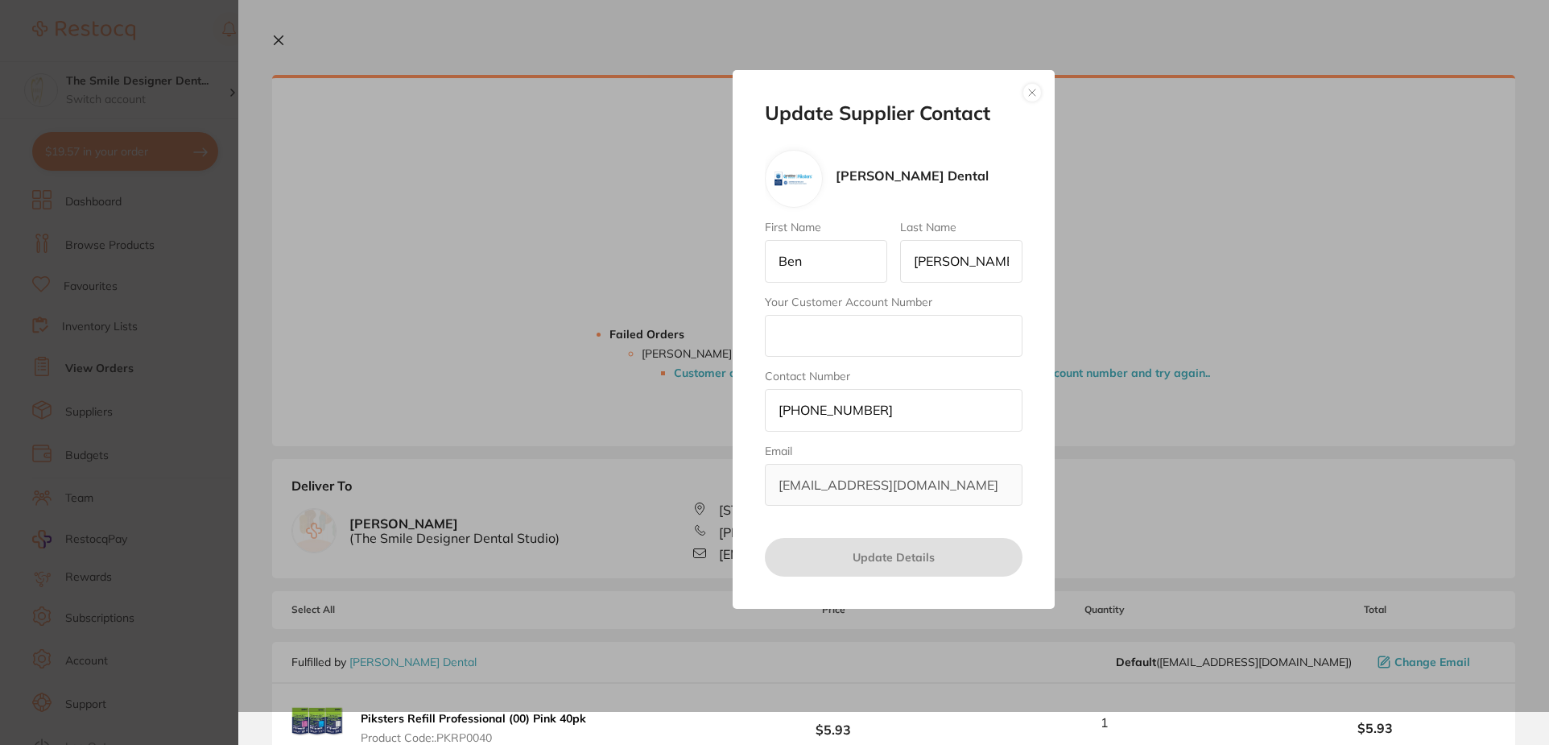
drag, startPoint x: 862, startPoint y: 262, endPoint x: 710, endPoint y: 262, distance: 152.1
click at [710, 262] on div "Update Supplier Contact [PERSON_NAME] Dental First Name [PERSON_NAME] Last Name…" at bounding box center [893, 339] width 1311 height 745
click at [984, 338] on input "Your Customer Account Number" at bounding box center [894, 336] width 258 height 42
drag, startPoint x: 821, startPoint y: 250, endPoint x: 710, endPoint y: 250, distance: 111.1
click at [710, 250] on div "Update Supplier Contact [PERSON_NAME] Dental First Name [PERSON_NAME] Last Name…" at bounding box center [893, 339] width 1311 height 745
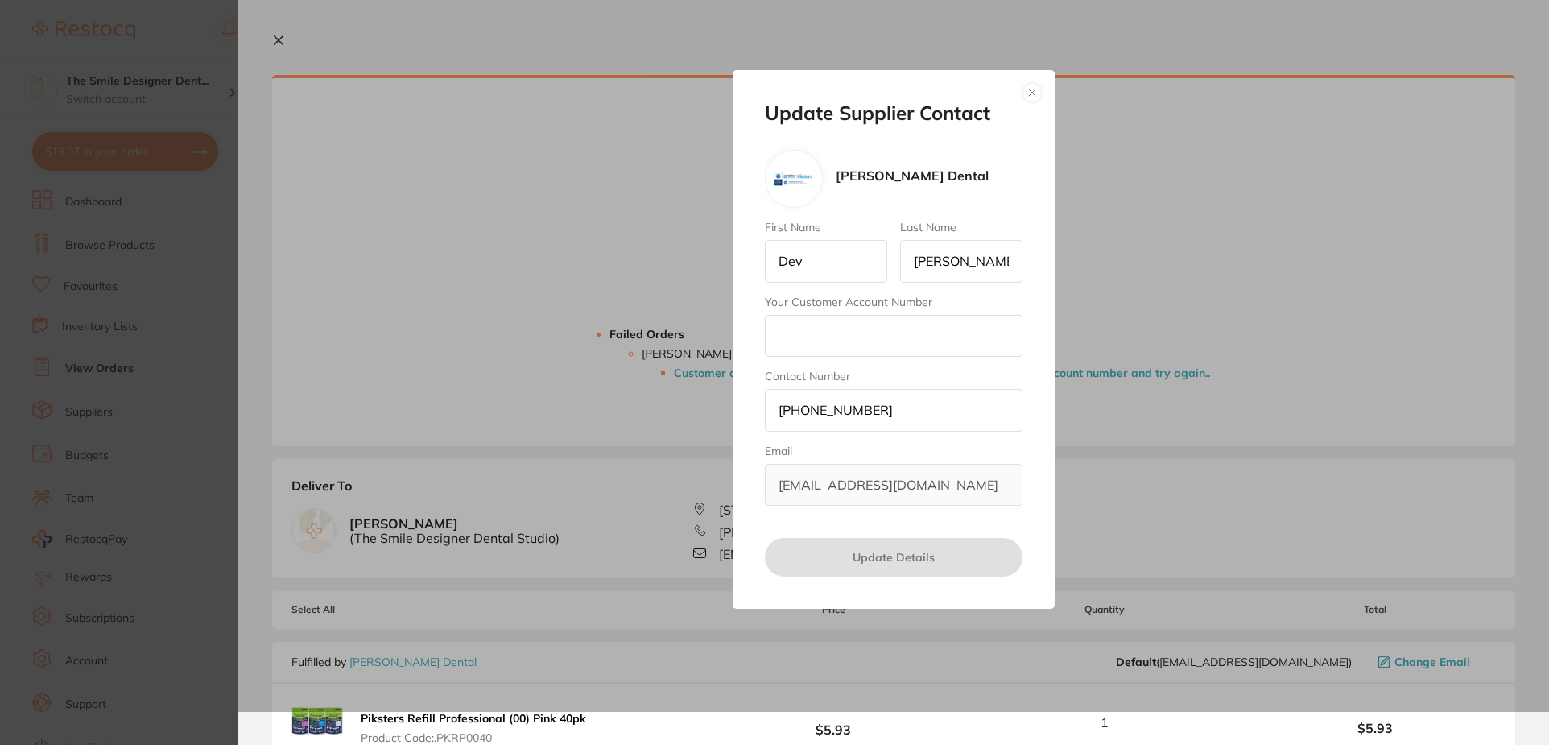
type input "Dev"
drag, startPoint x: 964, startPoint y: 259, endPoint x: 855, endPoint y: 249, distance: 110.0
click at [855, 249] on div "First Name Dev Last Name [PERSON_NAME] Your Customer Account Number Contact Num…" at bounding box center [894, 363] width 258 height 285
drag, startPoint x: 917, startPoint y: 265, endPoint x: 811, endPoint y: 263, distance: 106.3
click at [811, 263] on div "First Name [PERSON_NAME] Last Name Boparoy Your Customer Account Number Contact…" at bounding box center [894, 363] width 258 height 285
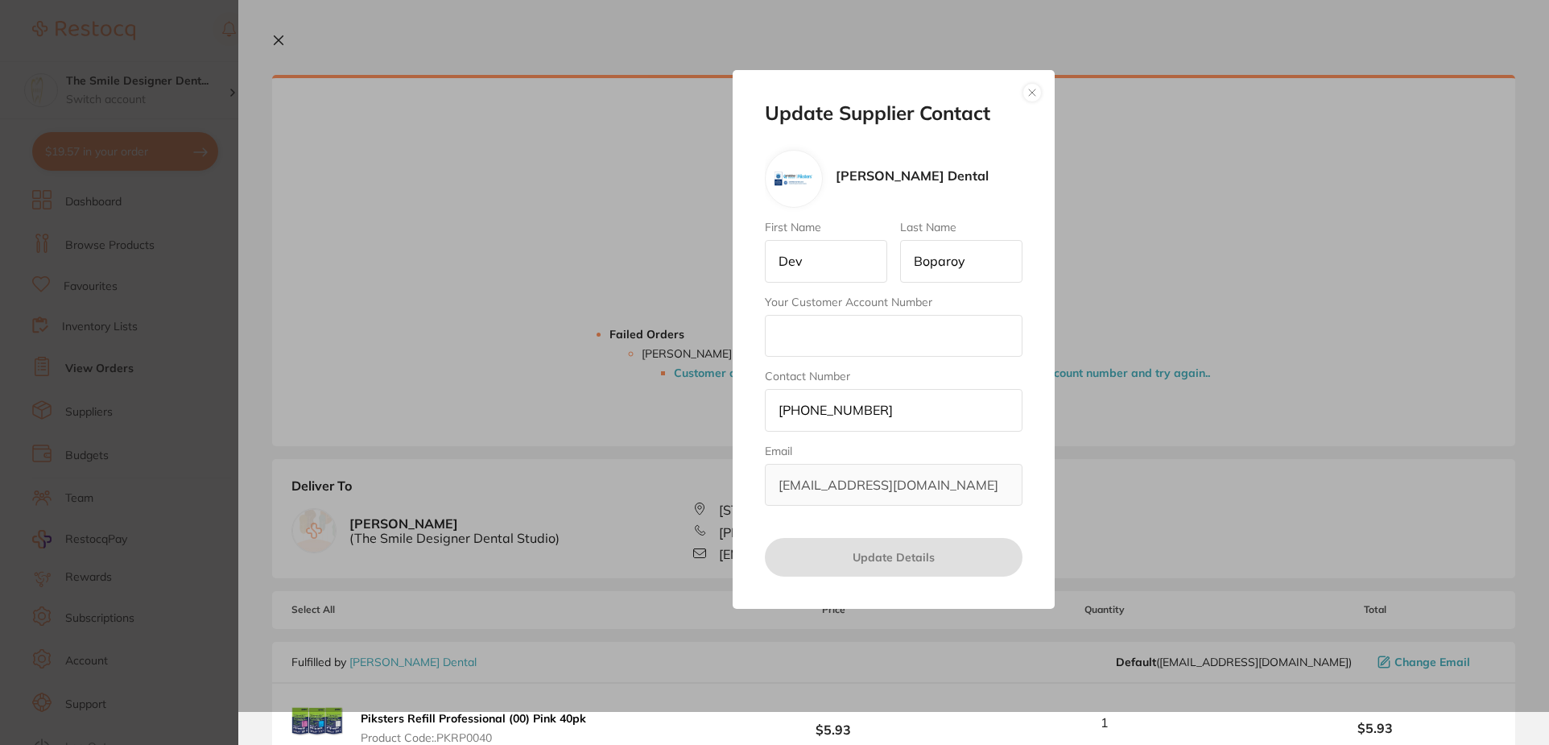
paste input "text"
type input "Boparoy"
click at [838, 328] on input "Your Customer Account Number" at bounding box center [894, 336] width 258 height 42
paste input "27820"
type input "27820"
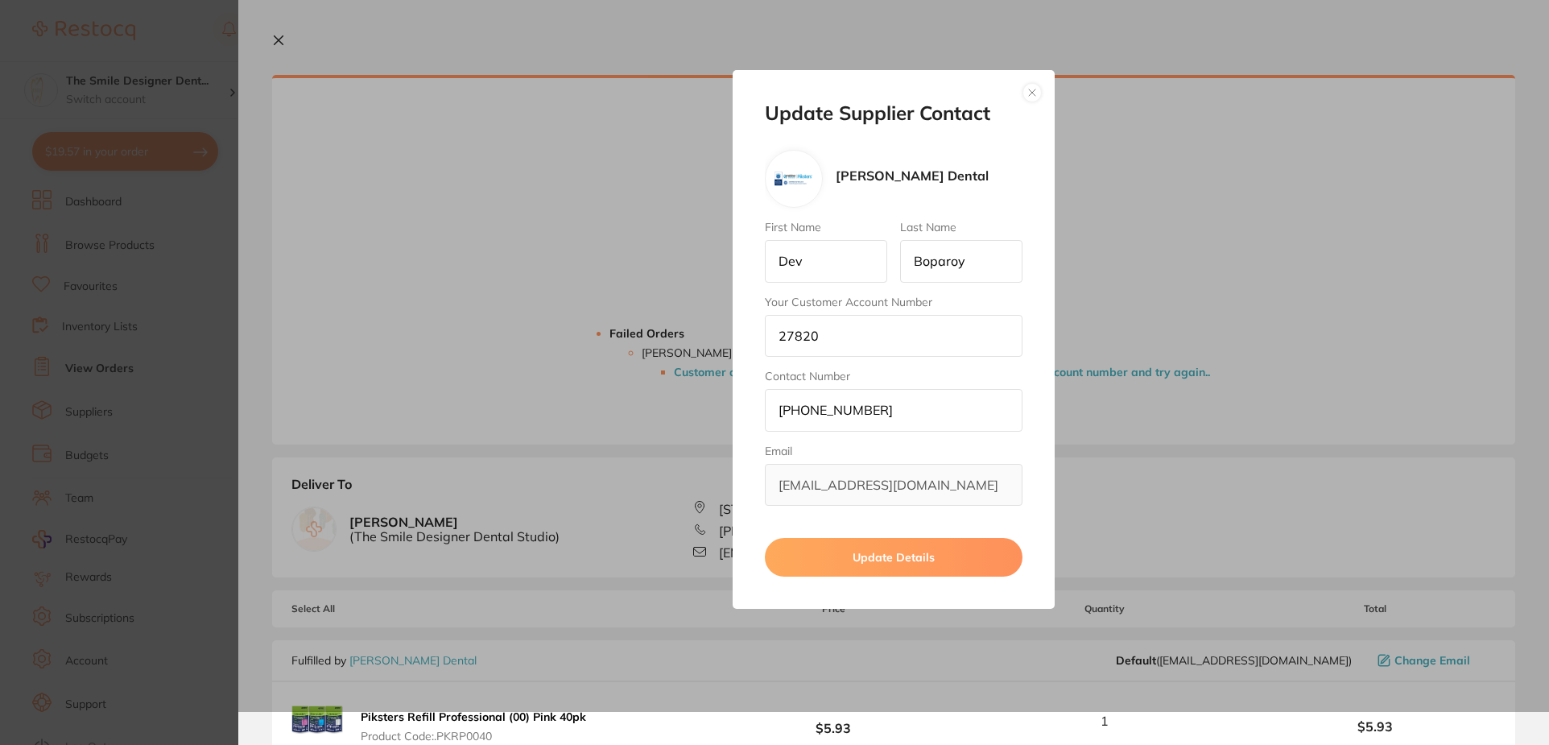
drag, startPoint x: 906, startPoint y: 407, endPoint x: 694, endPoint y: 390, distance: 213.1
click at [694, 390] on div "Update Supplier Contact [PERSON_NAME] Dental First Name Dev Last Name Boparoy Y…" at bounding box center [893, 339] width 1311 height 745
click at [810, 409] on input "Contact Number" at bounding box center [894, 410] width 258 height 42
paste input "text"
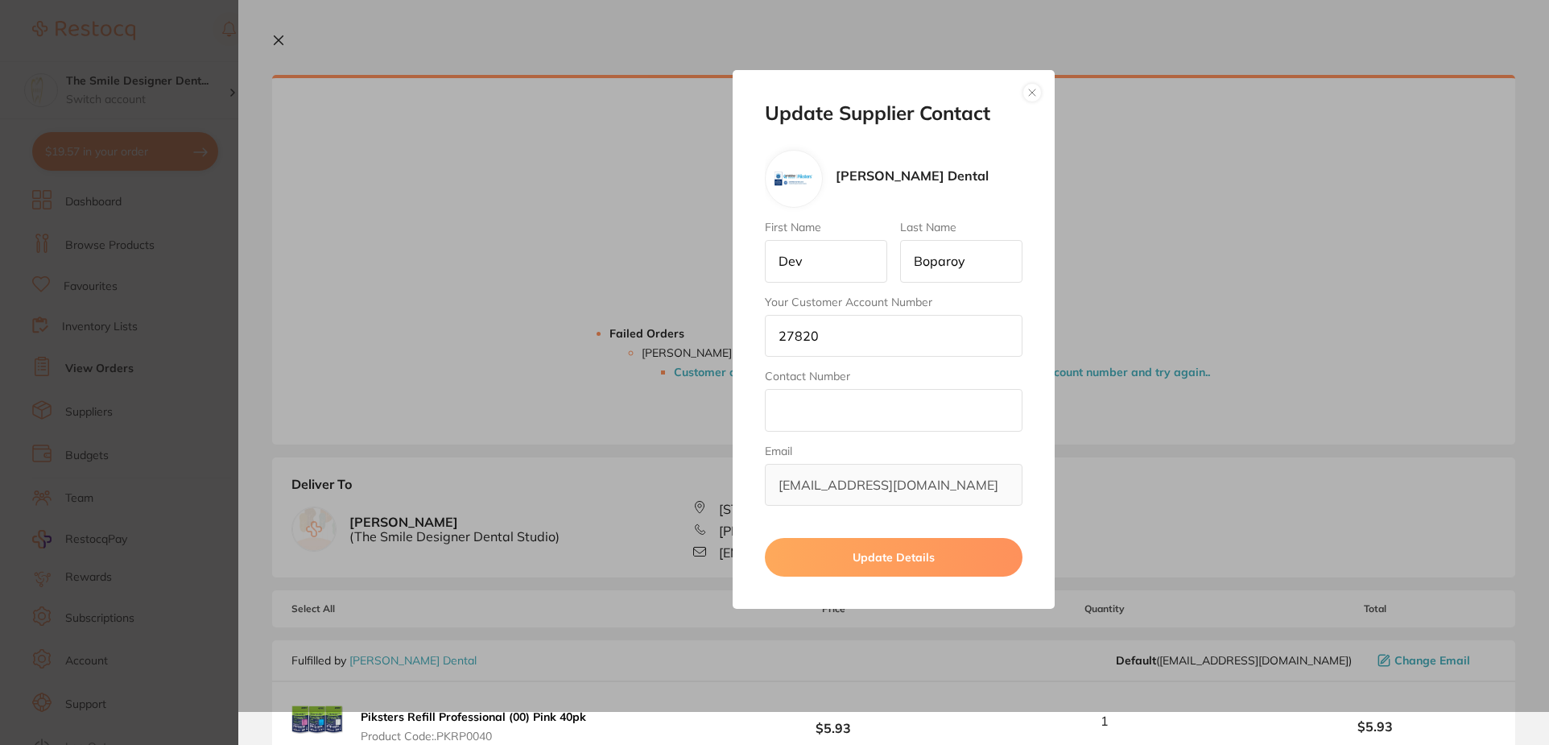
click at [833, 415] on input "Contact Number" at bounding box center [894, 410] width 258 height 42
paste input "text"
type input "90897574"
click at [877, 403] on input "90897574" at bounding box center [894, 410] width 258 height 42
click at [883, 336] on input "27820" at bounding box center [894, 336] width 258 height 42
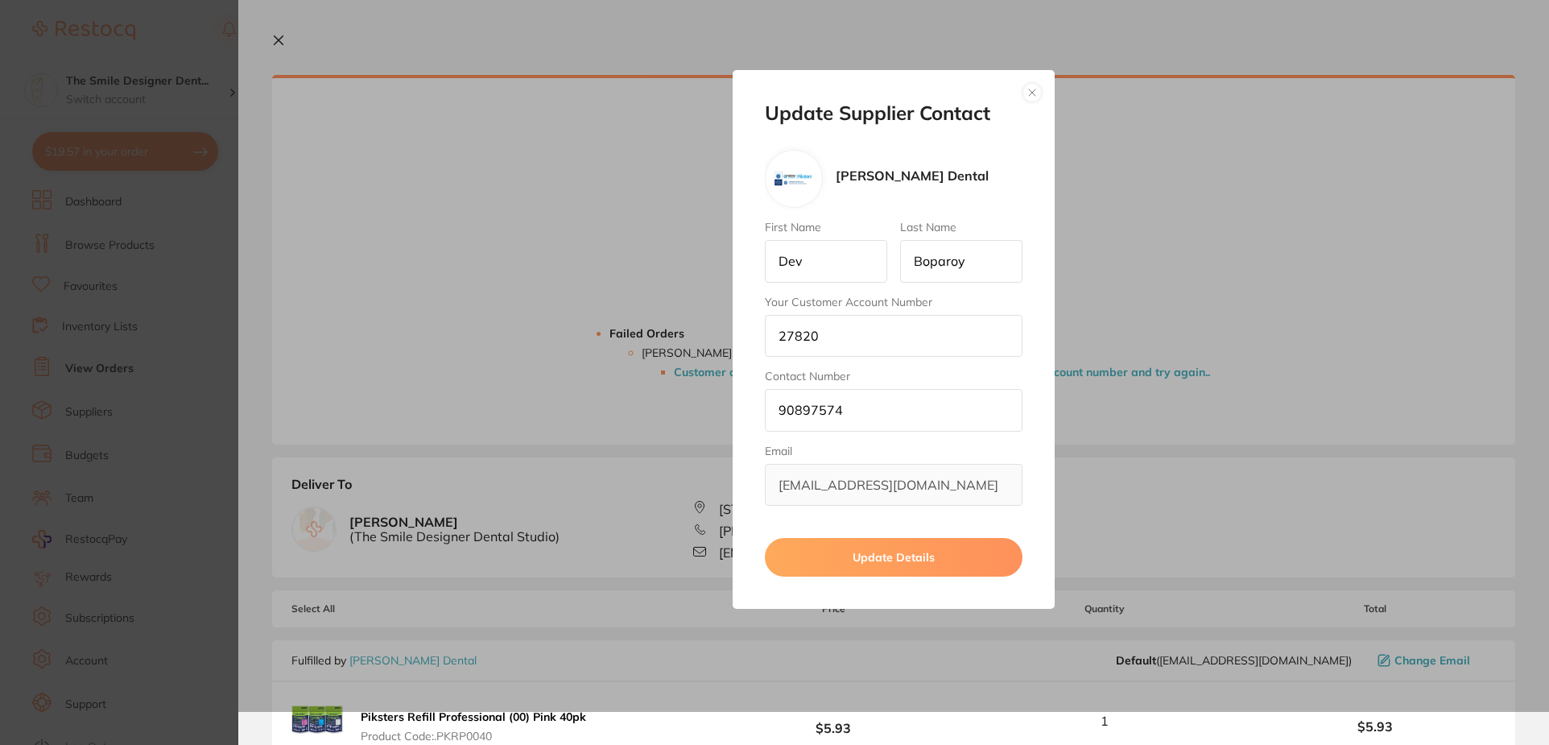
click at [834, 267] on input "Dev" at bounding box center [826, 261] width 122 height 42
click at [832, 340] on input "27820" at bounding box center [894, 336] width 258 height 42
click at [835, 415] on input "90897574" at bounding box center [894, 410] width 258 height 42
click at [888, 553] on button "Update Details" at bounding box center [894, 557] width 258 height 39
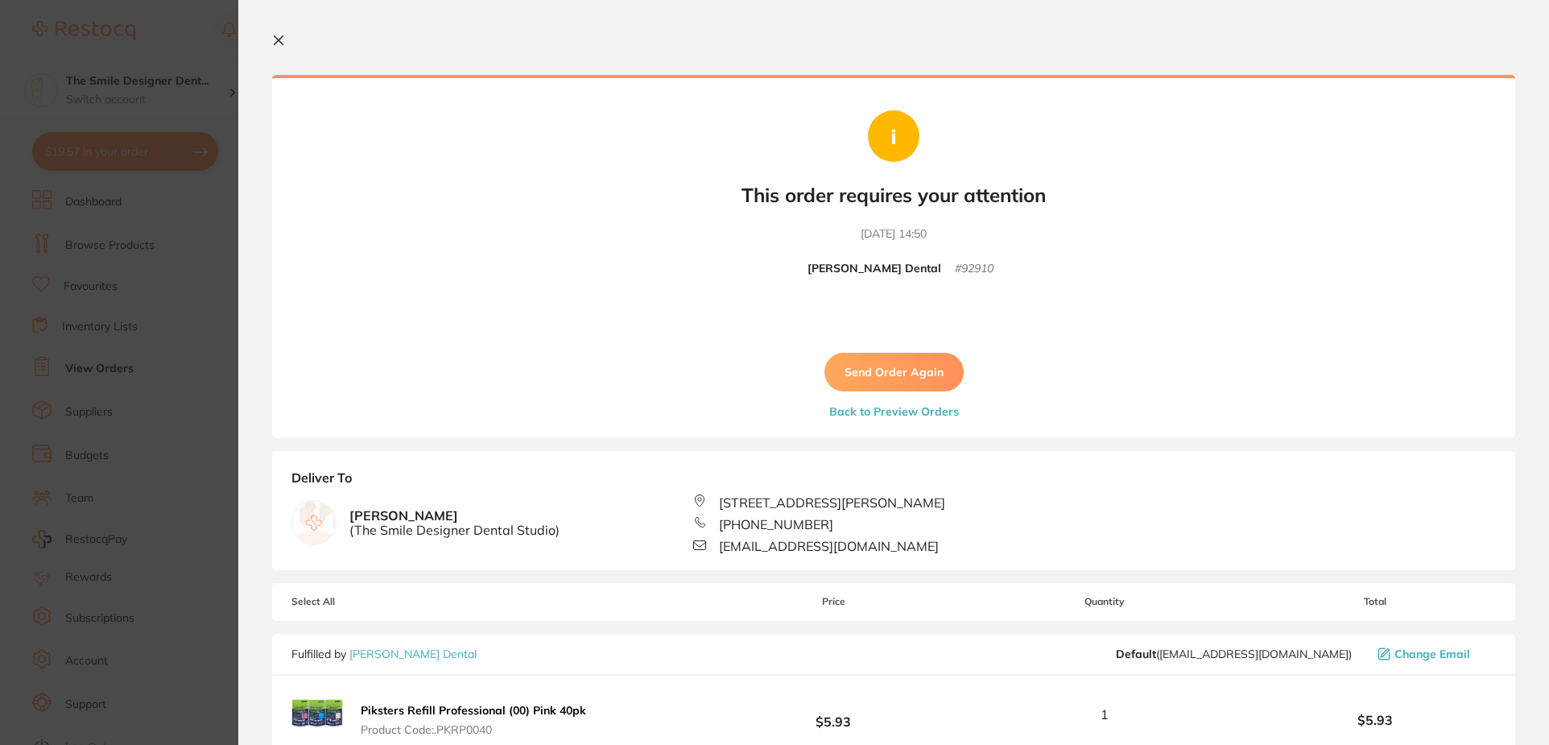
click at [927, 373] on button "Send Order Again" at bounding box center [893, 372] width 139 height 39
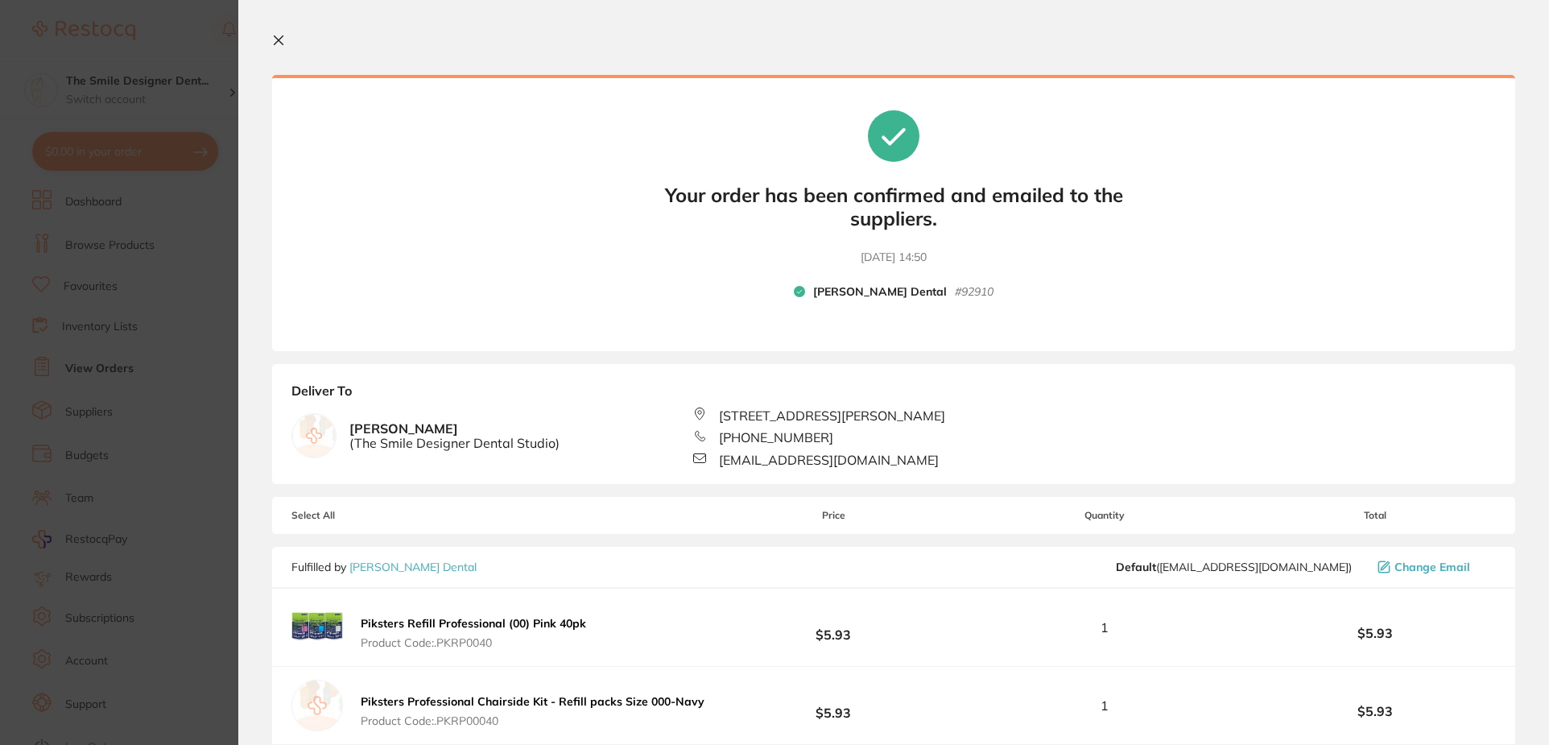
click at [1037, 231] on b "Your orders are being processed and we will notify you once we have placed the …" at bounding box center [893, 231] width 483 height 0
click at [264, 56] on section "Your orders are being processed and we will notify you once we have placed the …" at bounding box center [893, 372] width 1311 height 745
click at [281, 43] on icon at bounding box center [279, 40] width 9 height 9
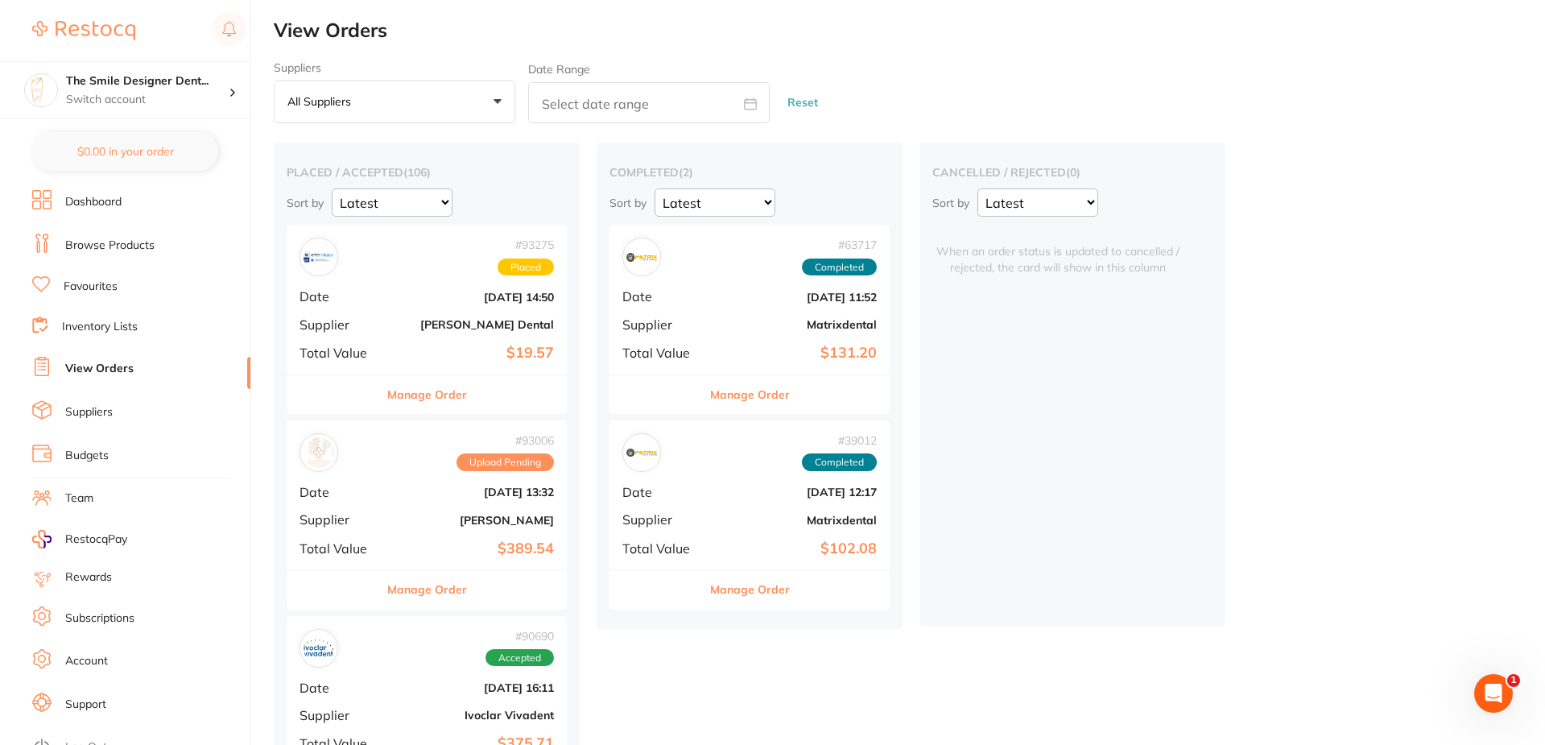
click at [502, 468] on span "Upload Pending" at bounding box center [504, 462] width 97 height 18
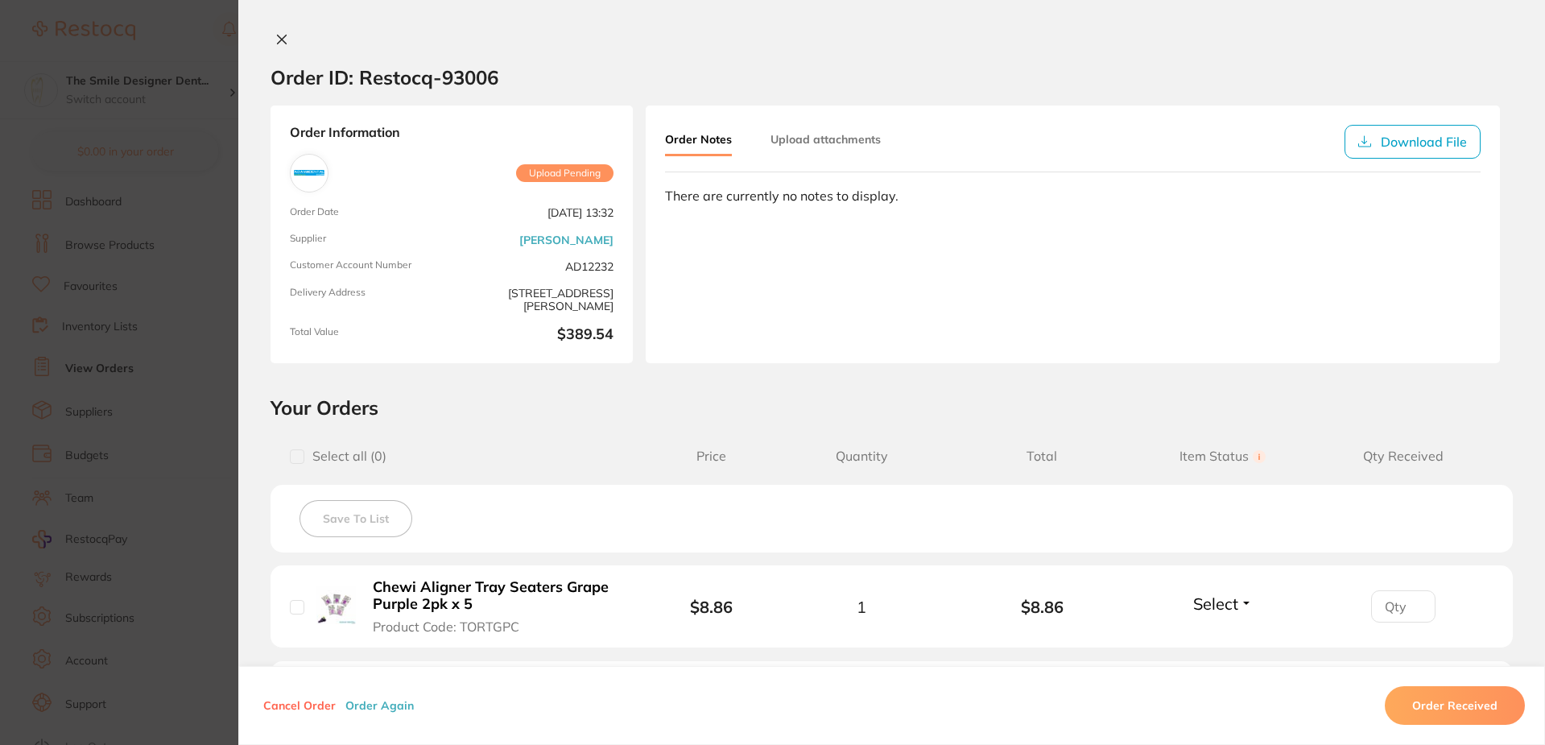
click at [810, 130] on button "Upload attachments" at bounding box center [825, 139] width 110 height 29
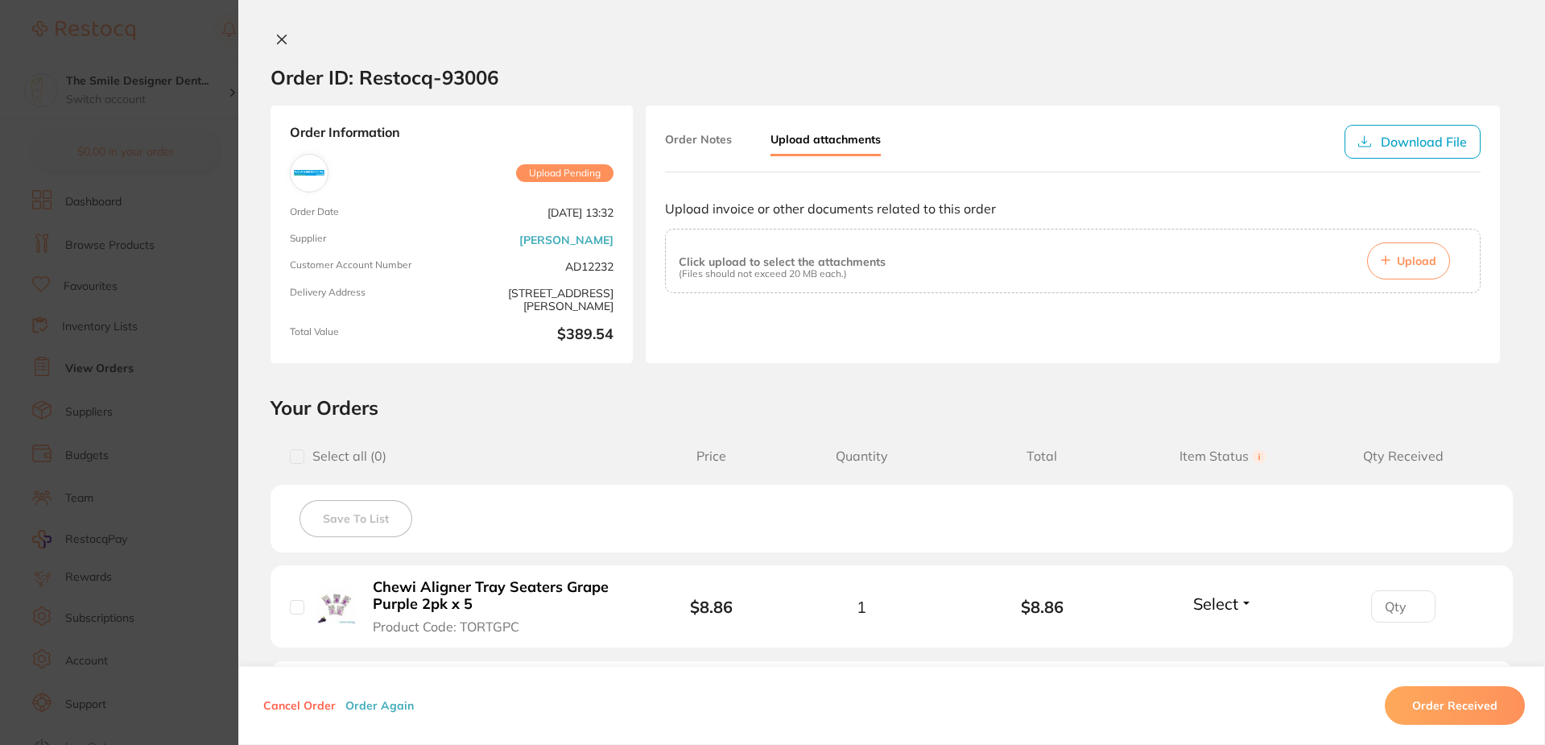
click at [712, 134] on button "Order Notes" at bounding box center [698, 139] width 67 height 29
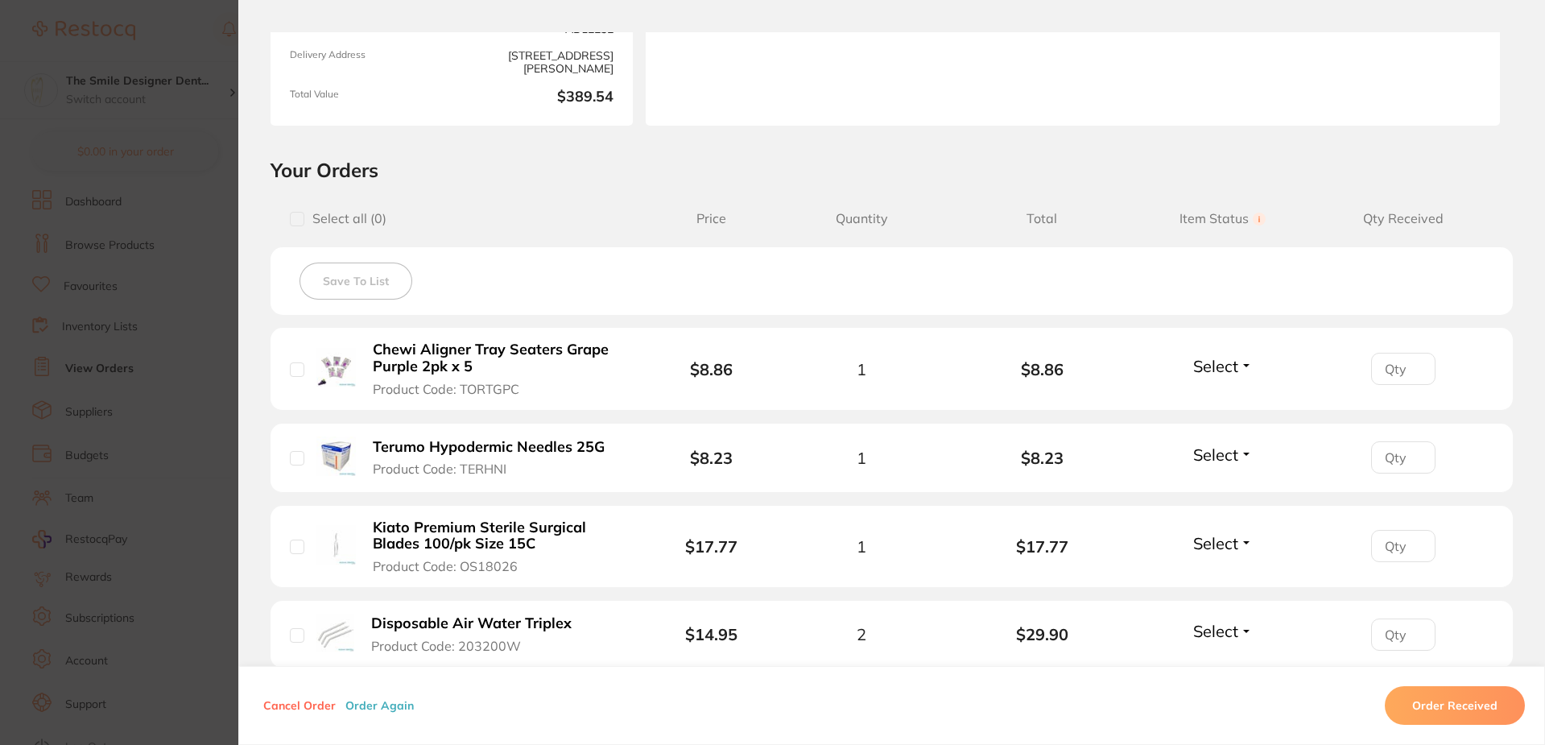
scroll to position [241, 0]
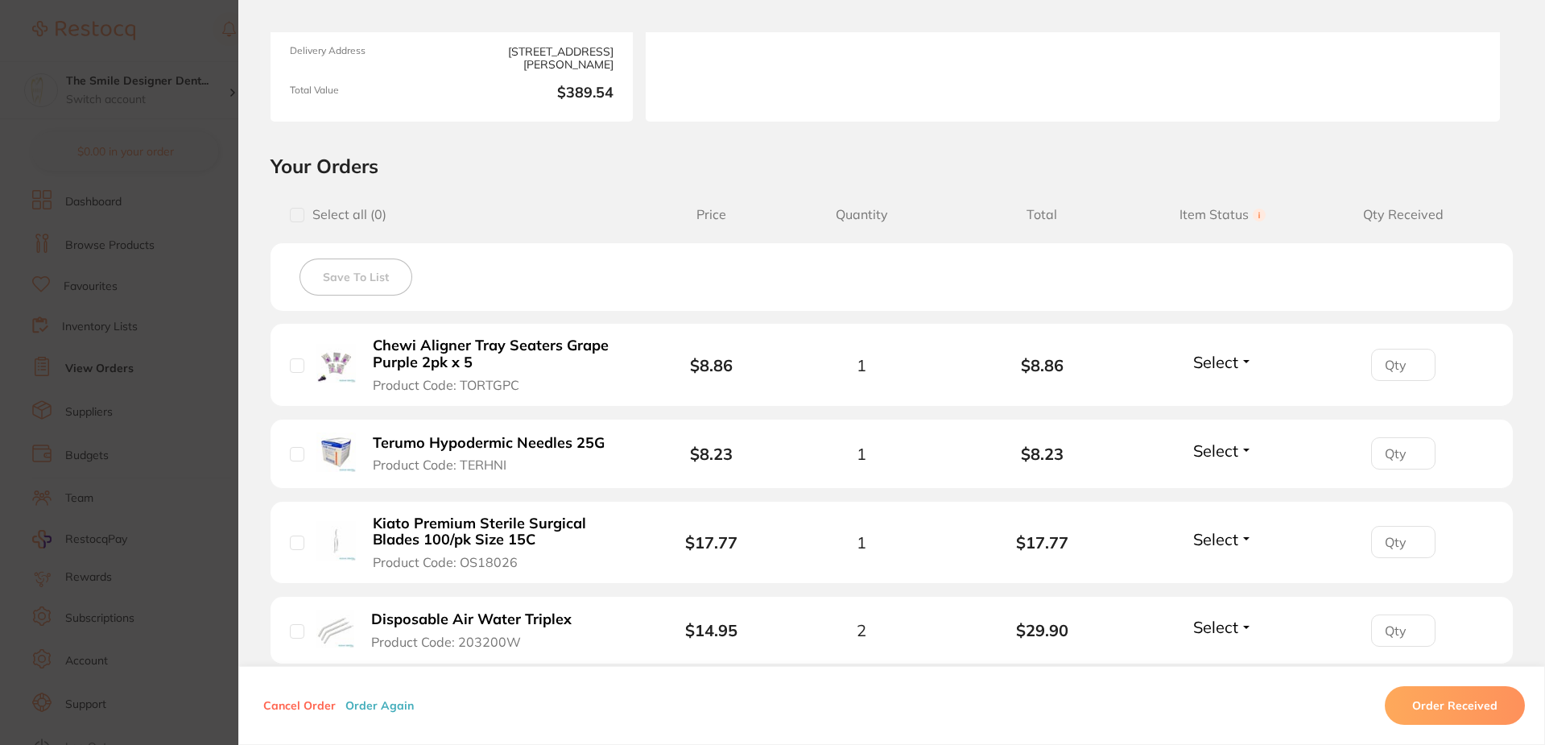
click at [23, 405] on section "Order ID: Restocq- 93006 Order Information Upload Pending Order Date [DATE] 13:…" at bounding box center [772, 372] width 1545 height 745
